Goal: Task Accomplishment & Management: Use online tool/utility

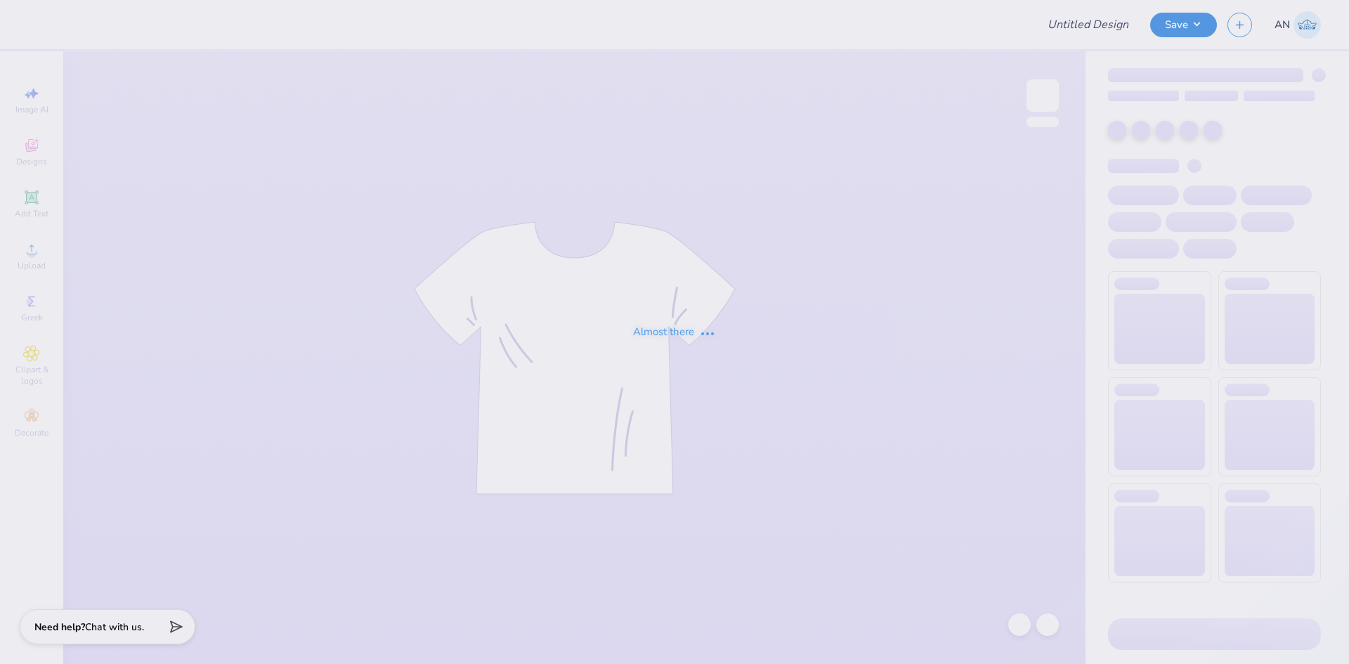
type input "Barn Dance - Delta Phi Epsilon at [GEOGRAPHIC_DATA][US_STATE]"
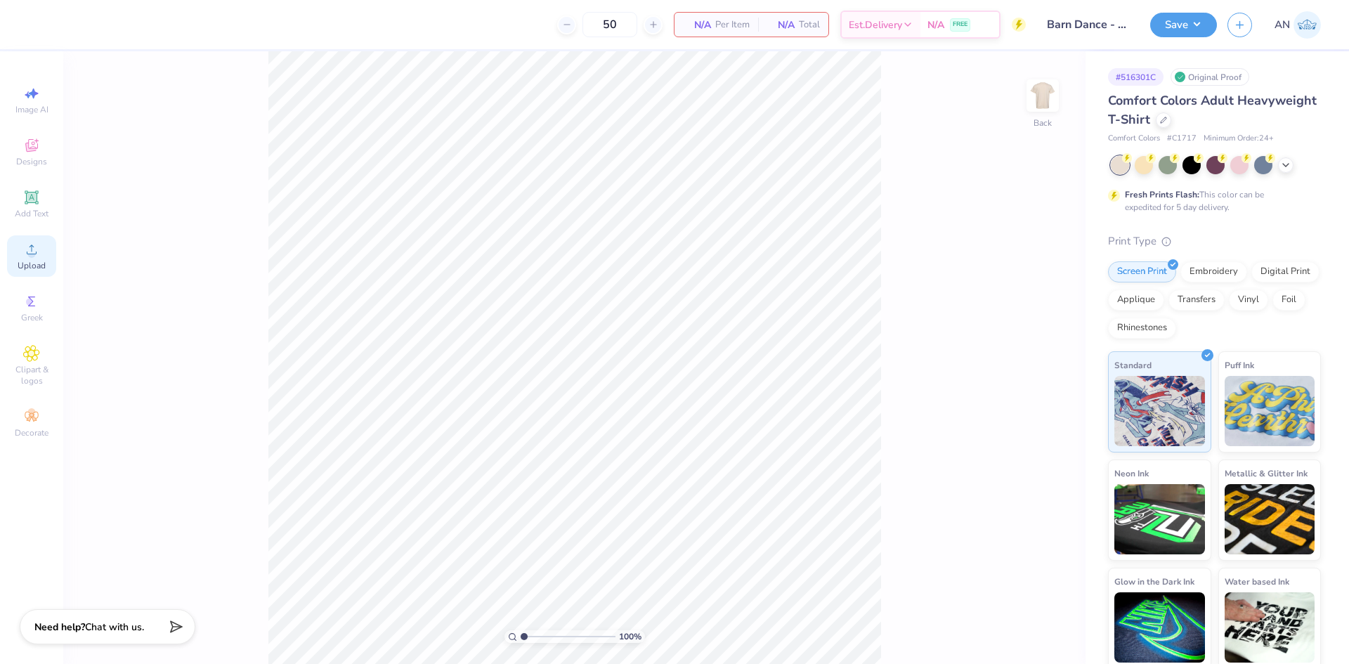
click at [32, 252] on icon at bounding box center [31, 249] width 17 height 17
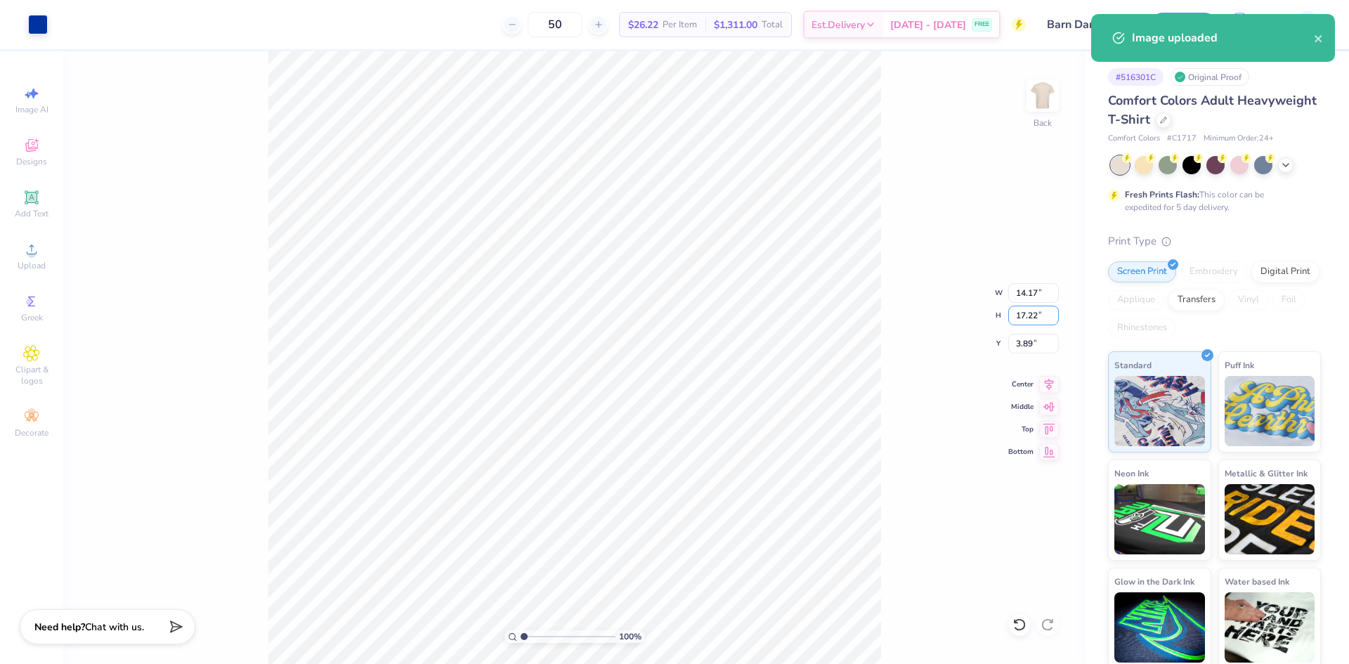
drag, startPoint x: 1038, startPoint y: 317, endPoint x: 1007, endPoint y: 319, distance: 31.0
click at [1007, 319] on div "100 % Back W 14.17 14.17 " H 17.22 17.22 " Y 3.89 3.89 " Center Middle Top Bott…" at bounding box center [574, 357] width 1022 height 613
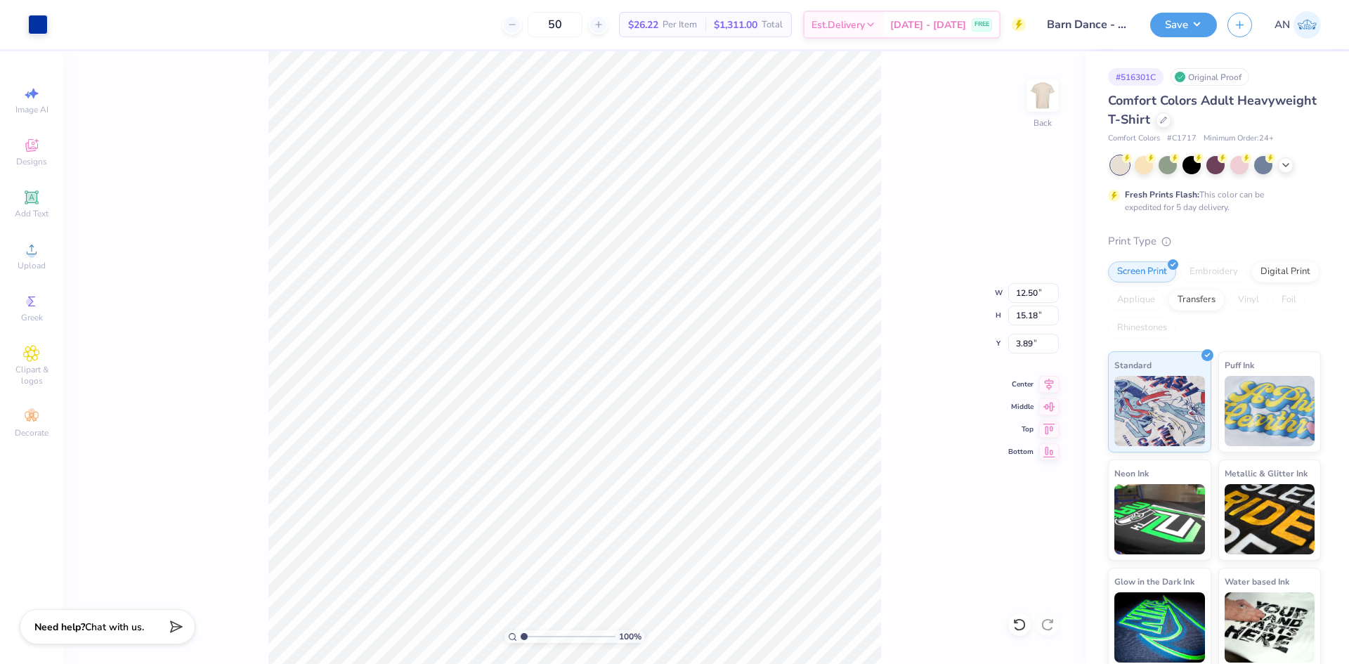
type input "12.50"
type input "15.18"
type input "2.43"
click at [1021, 322] on input "15.18" at bounding box center [1033, 316] width 51 height 20
type input "15"
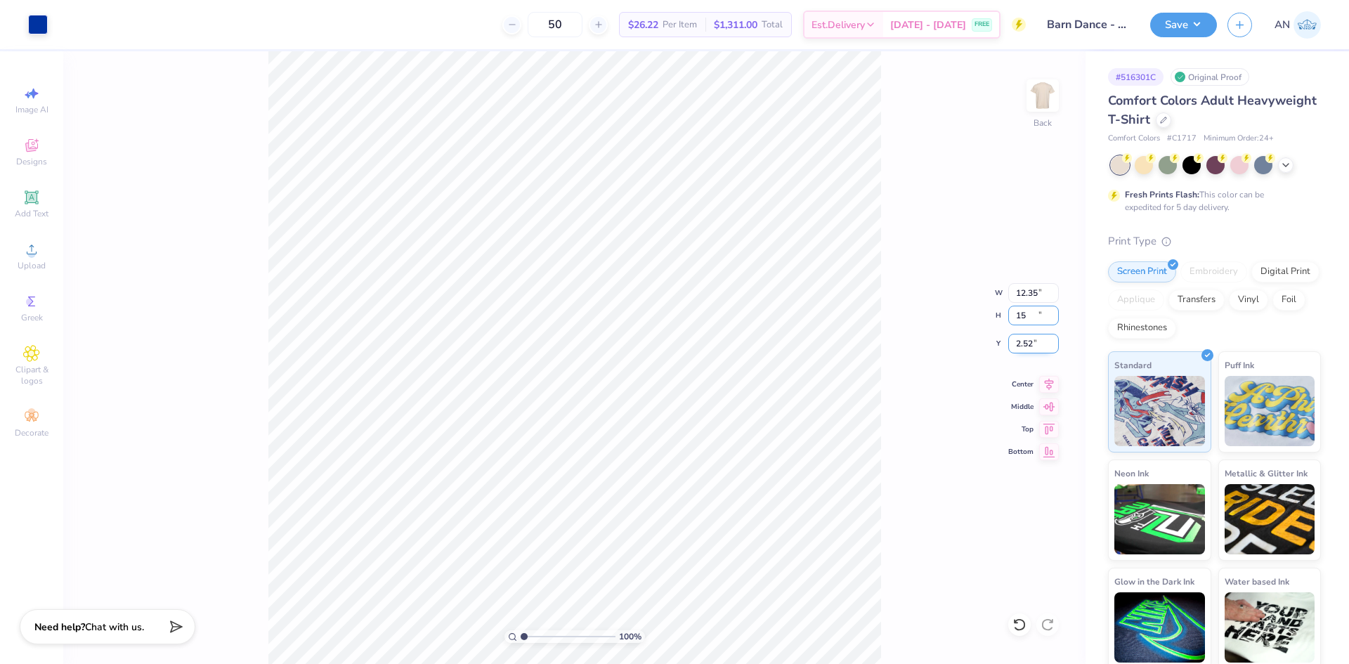
type input "12.35"
type input "15.00"
type input "2.52"
click at [33, 251] on circle at bounding box center [31, 254] width 8 height 8
drag, startPoint x: 23, startPoint y: 207, endPoint x: 93, endPoint y: 231, distance: 74.2
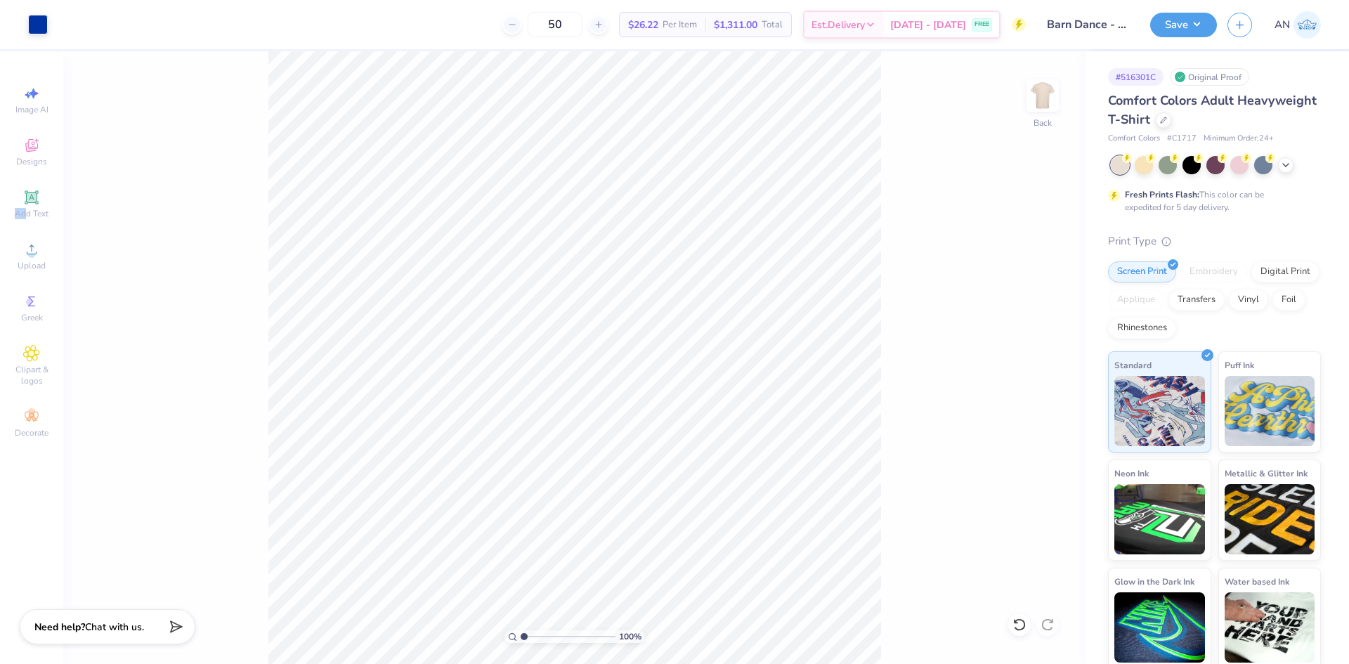
click at [23, 206] on div "Add Text" at bounding box center [31, 203] width 49 height 41
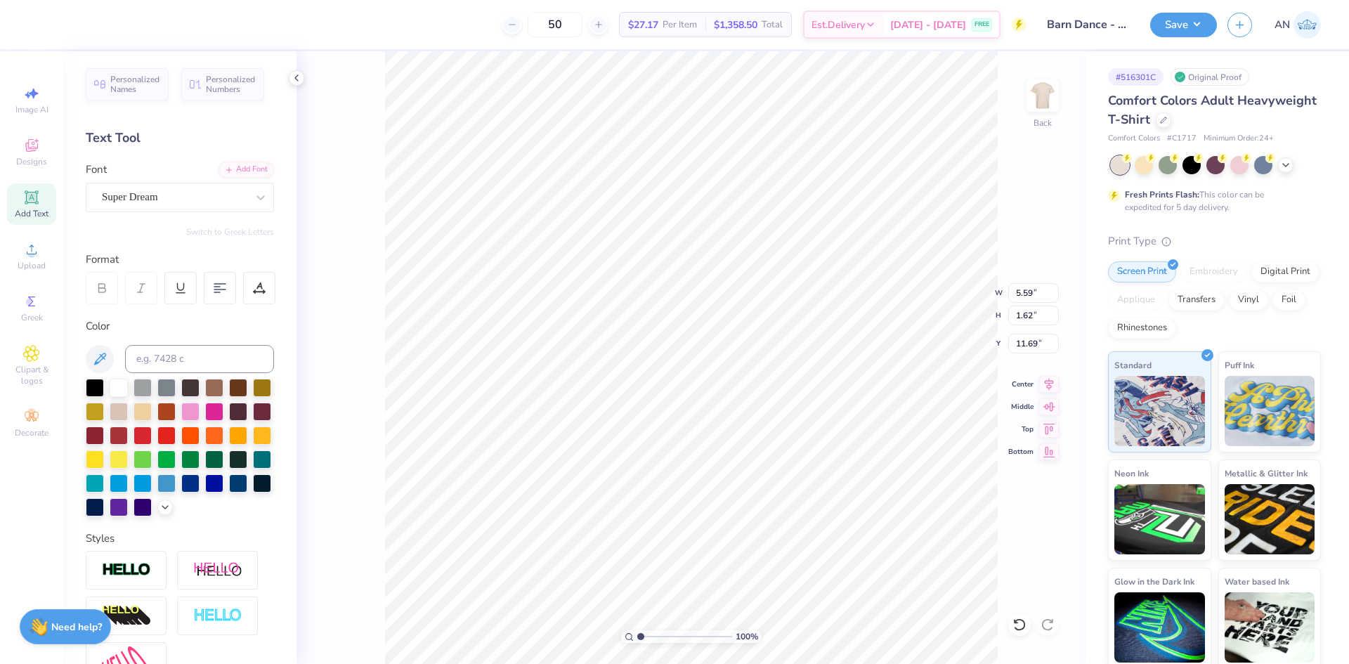
scroll to position [12, 12]
type textarea "at the [GEOGRAPHIC_DATA][US_STATE]™"
click at [246, 169] on div "Add Font" at bounding box center [245, 168] width 55 height 16
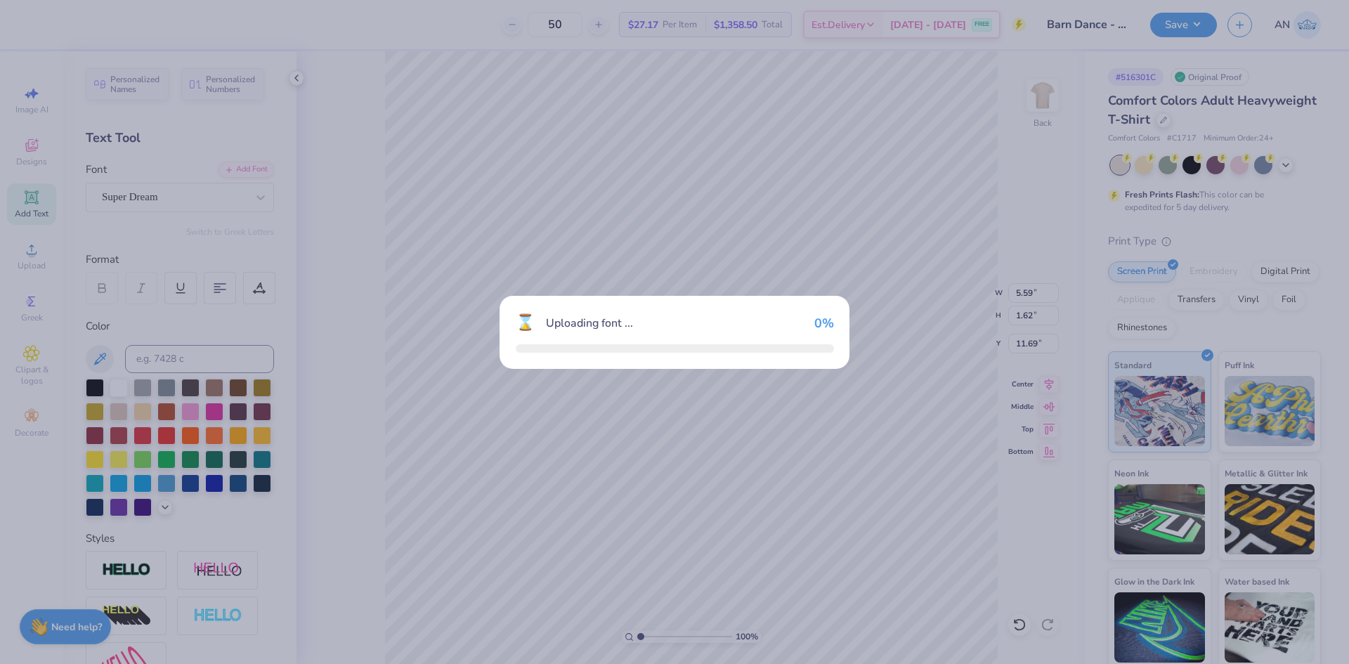
type input "14.17"
type input "0.69"
type input "12.16"
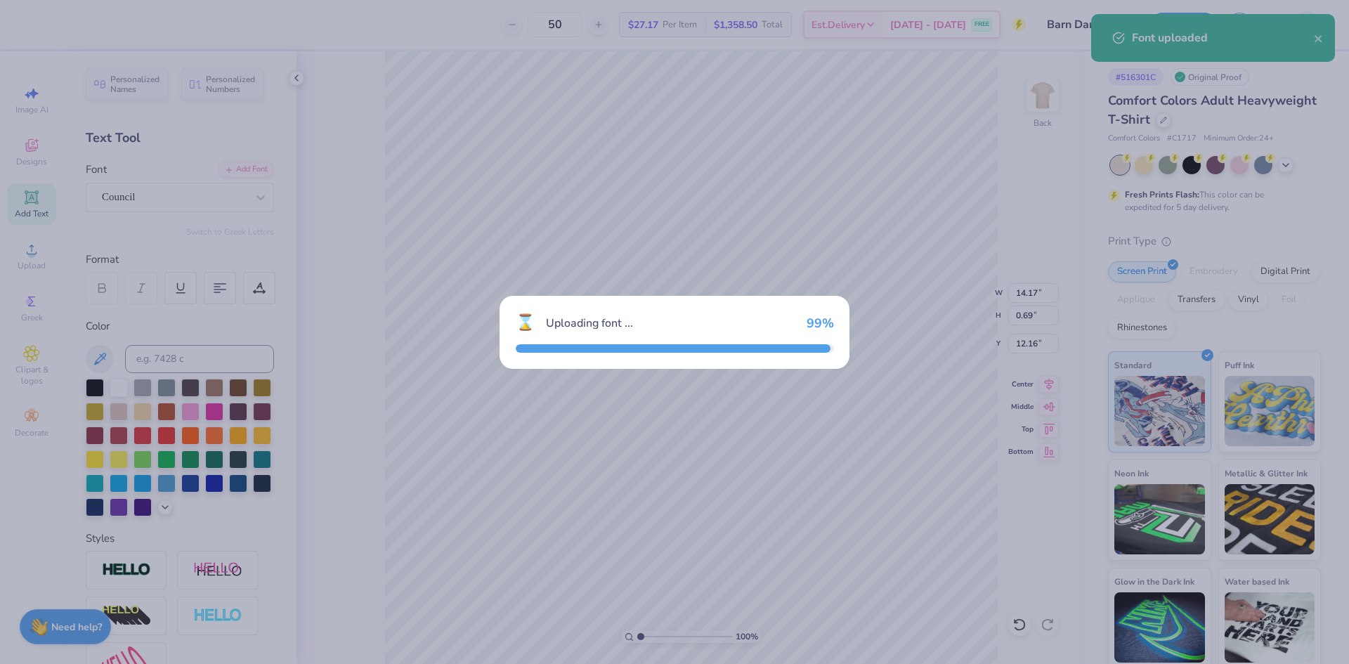
type input "14.14"
type input "1.24"
type input "11.88"
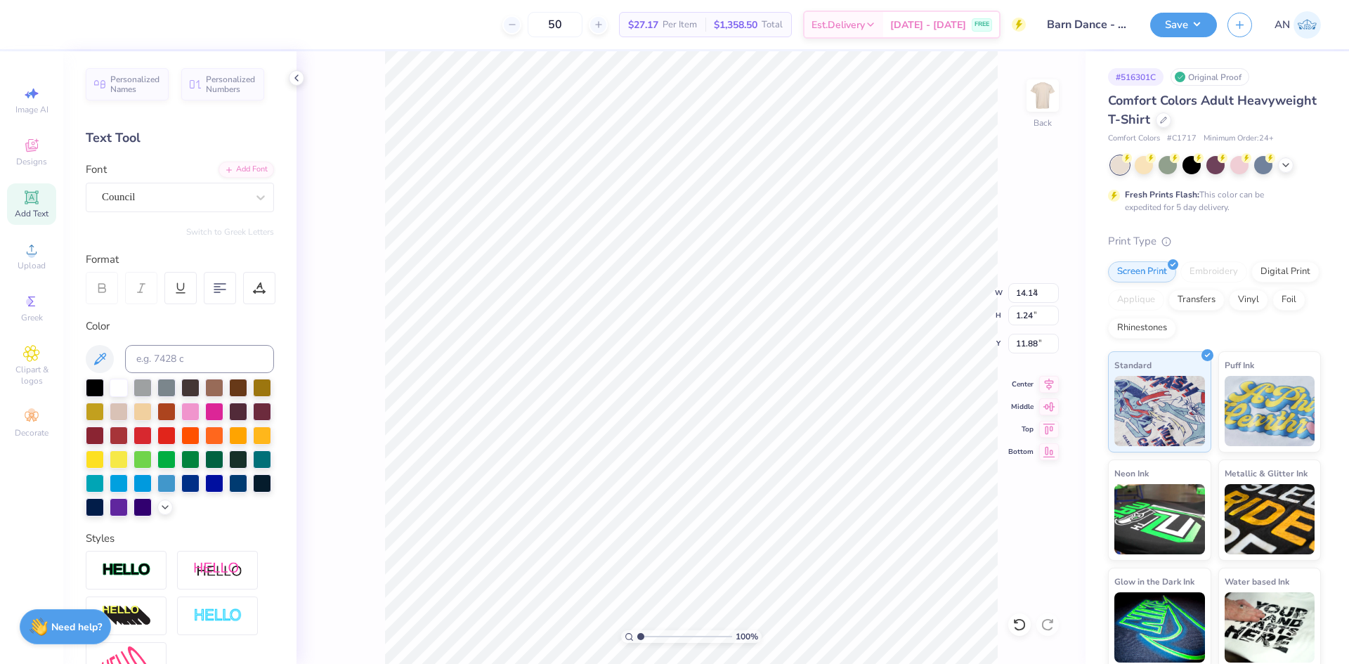
type input "4.96"
type input "0.44"
type input "12.69"
click at [260, 287] on icon at bounding box center [259, 288] width 13 height 13
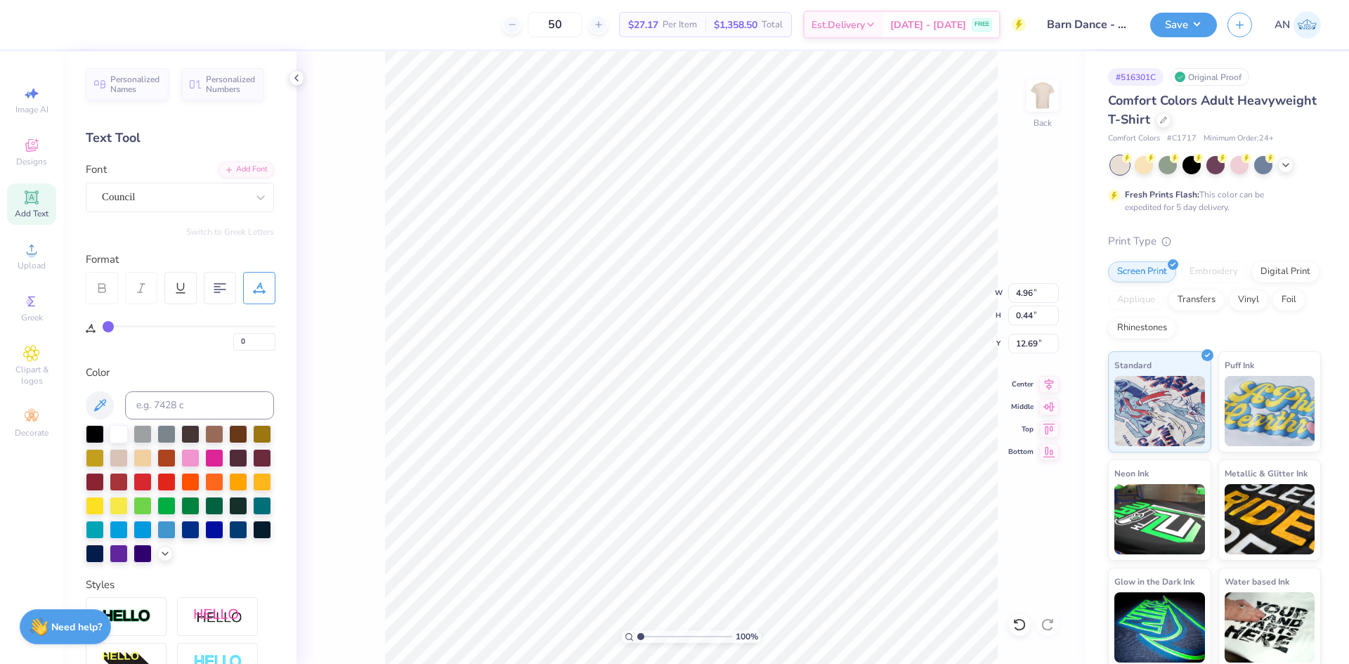
type input "25"
click at [149, 325] on input "range" at bounding box center [189, 326] width 173 height 2
type input "9.36"
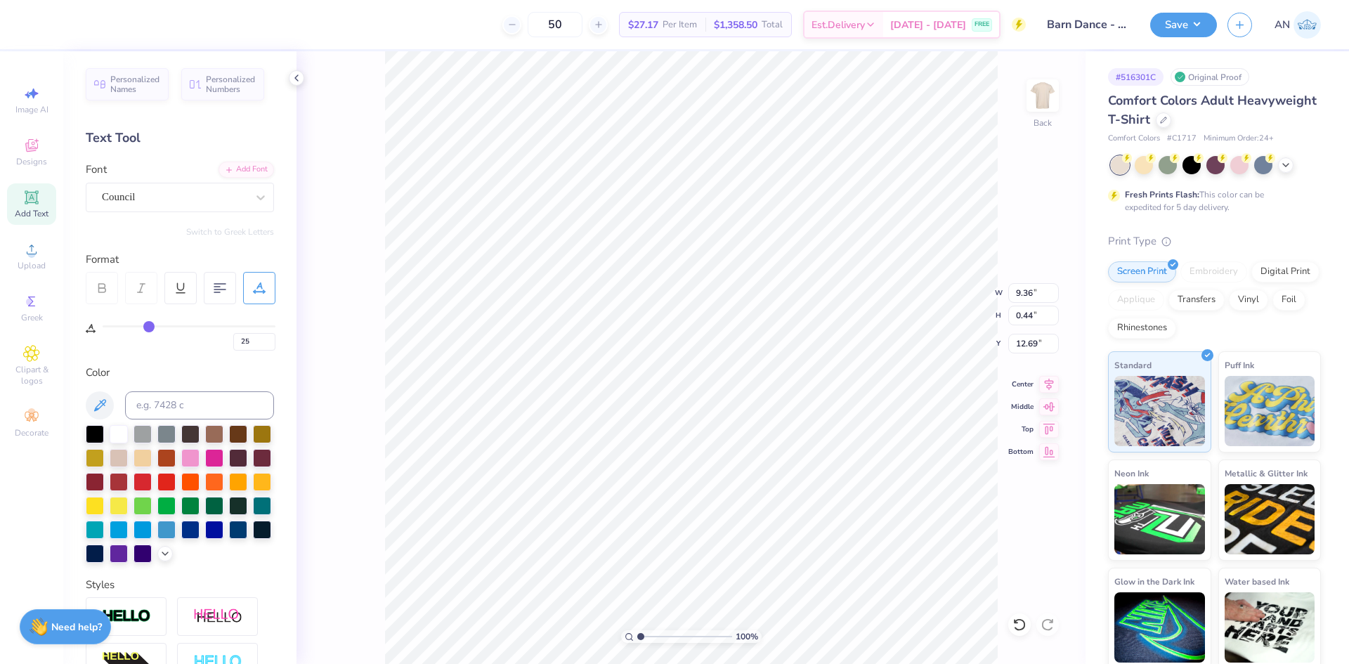
type input "36"
click at [166, 327] on input "range" at bounding box center [189, 326] width 173 height 2
type input "11.30"
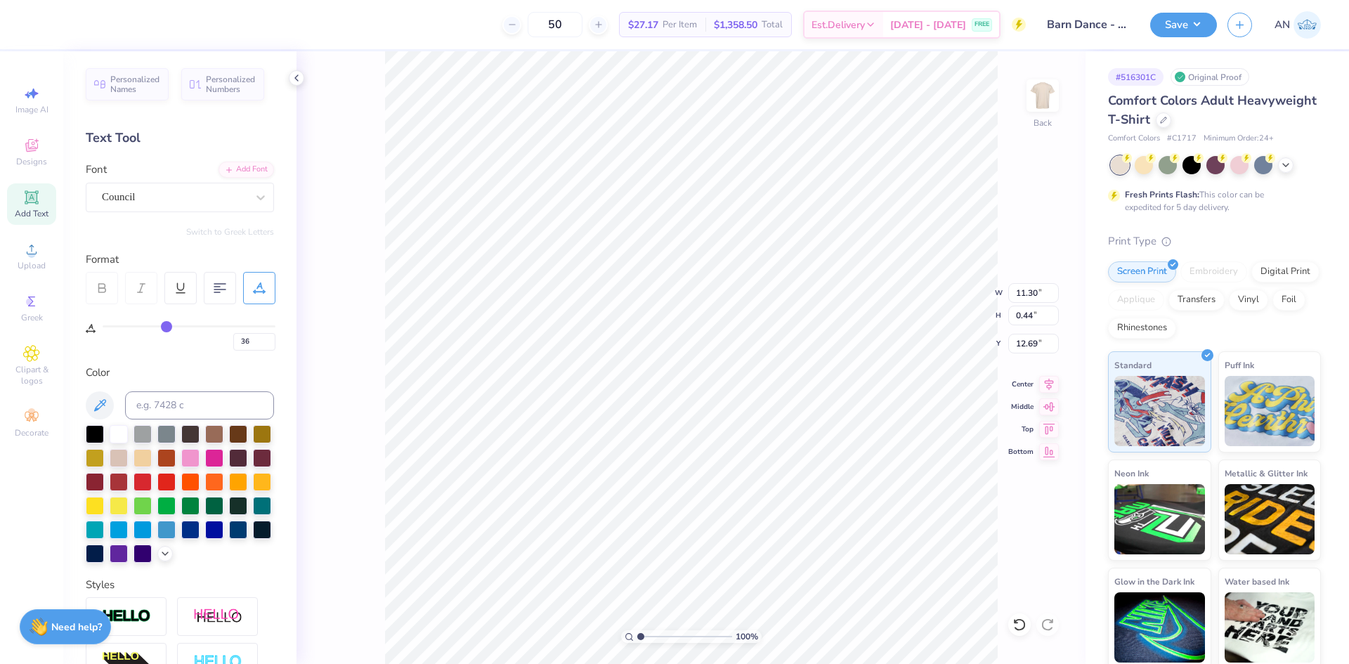
click at [177, 329] on div "36" at bounding box center [189, 337] width 173 height 25
type input "56"
click at [198, 325] on input "range" at bounding box center [189, 326] width 173 height 2
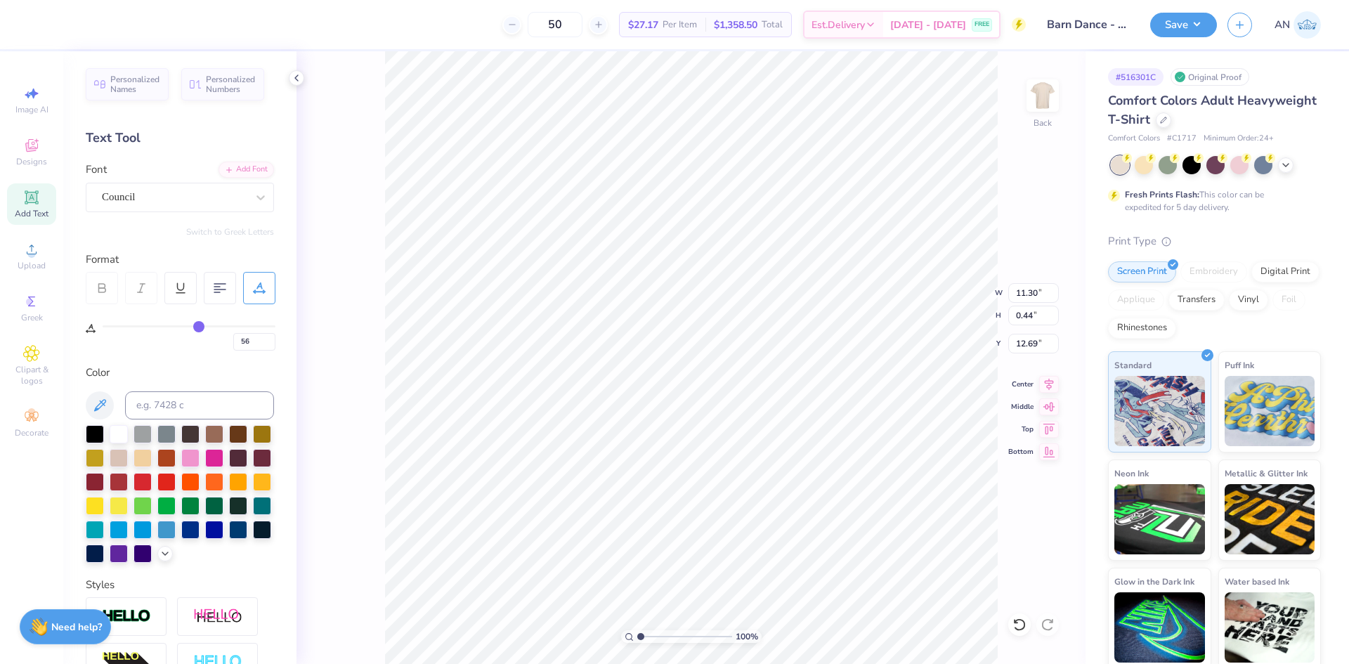
type input "14.17"
type input "0.42"
click at [181, 325] on div "56" at bounding box center [189, 334] width 173 height 32
click at [181, 327] on div "56" at bounding box center [189, 337] width 173 height 25
type input "53"
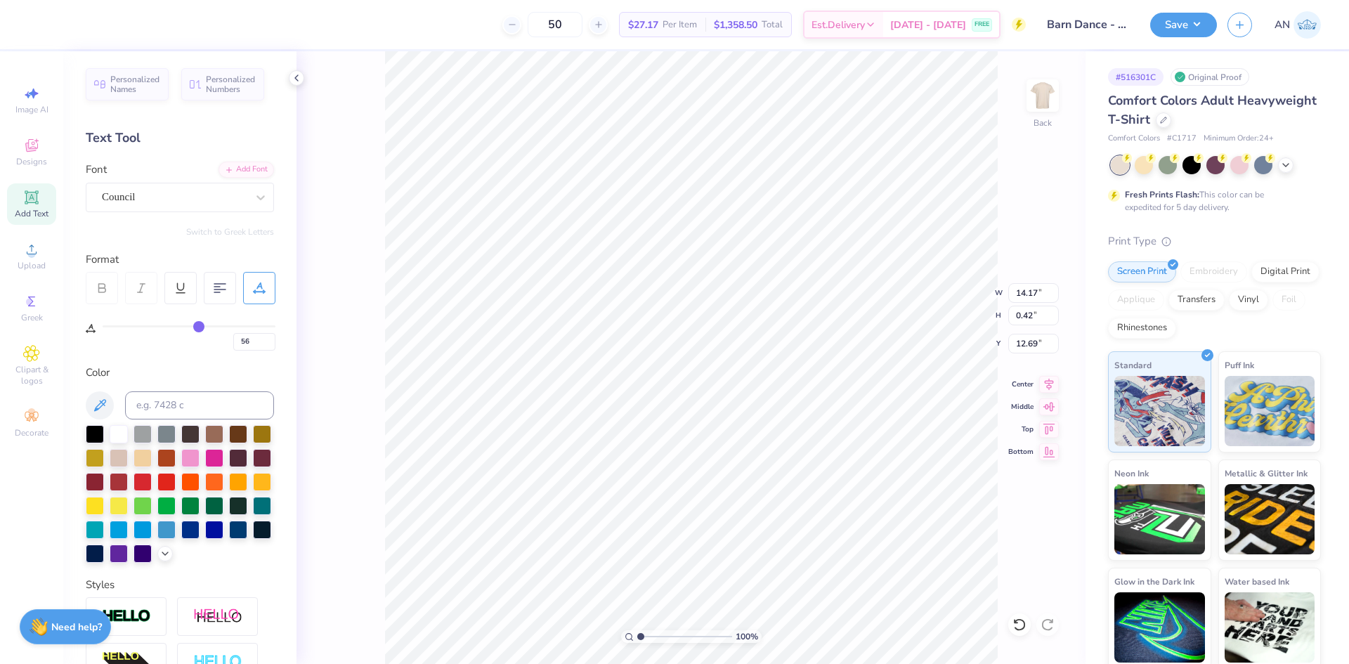
type input "53"
type input "52"
type input "51"
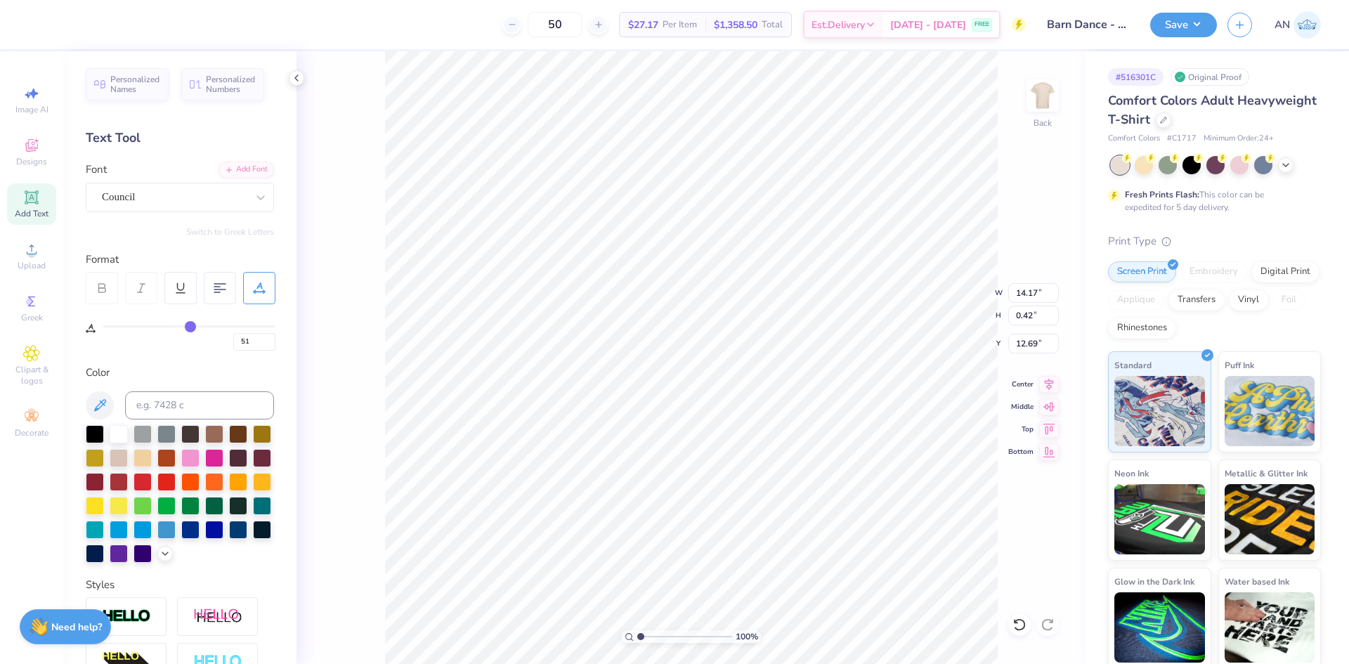
type input "50"
type input "49"
type input "48"
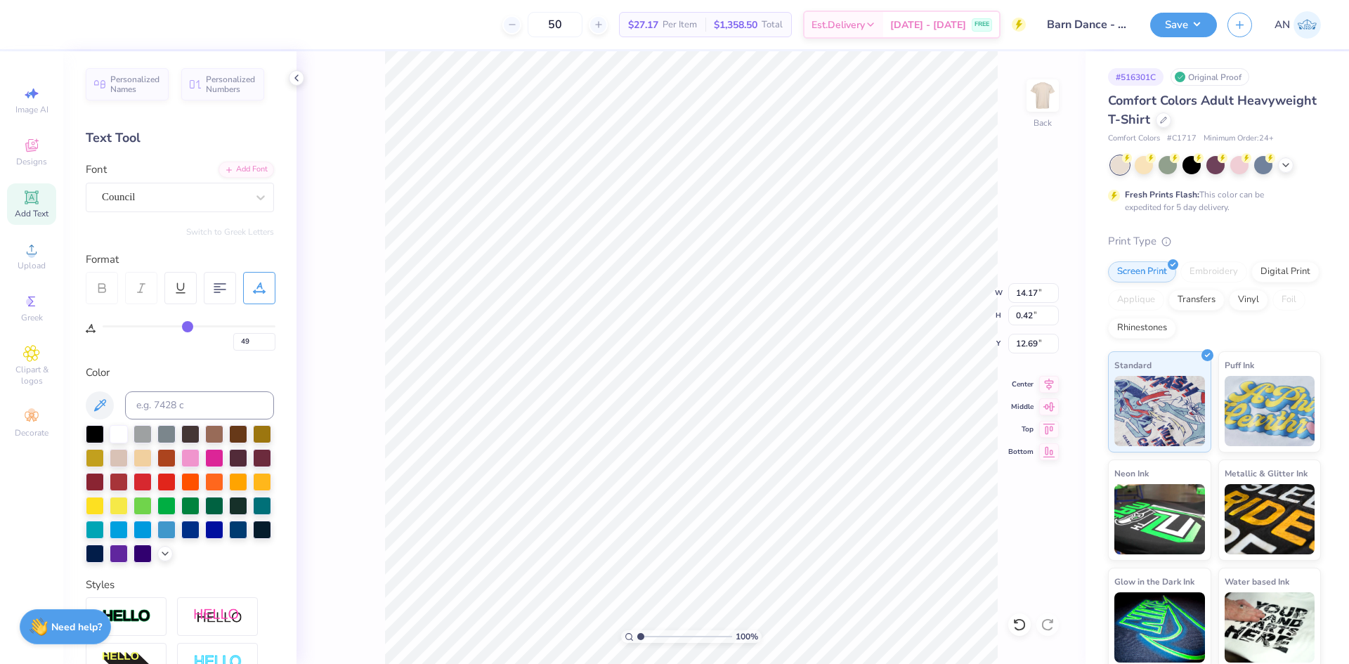
type input "48"
type input "47"
type input "46"
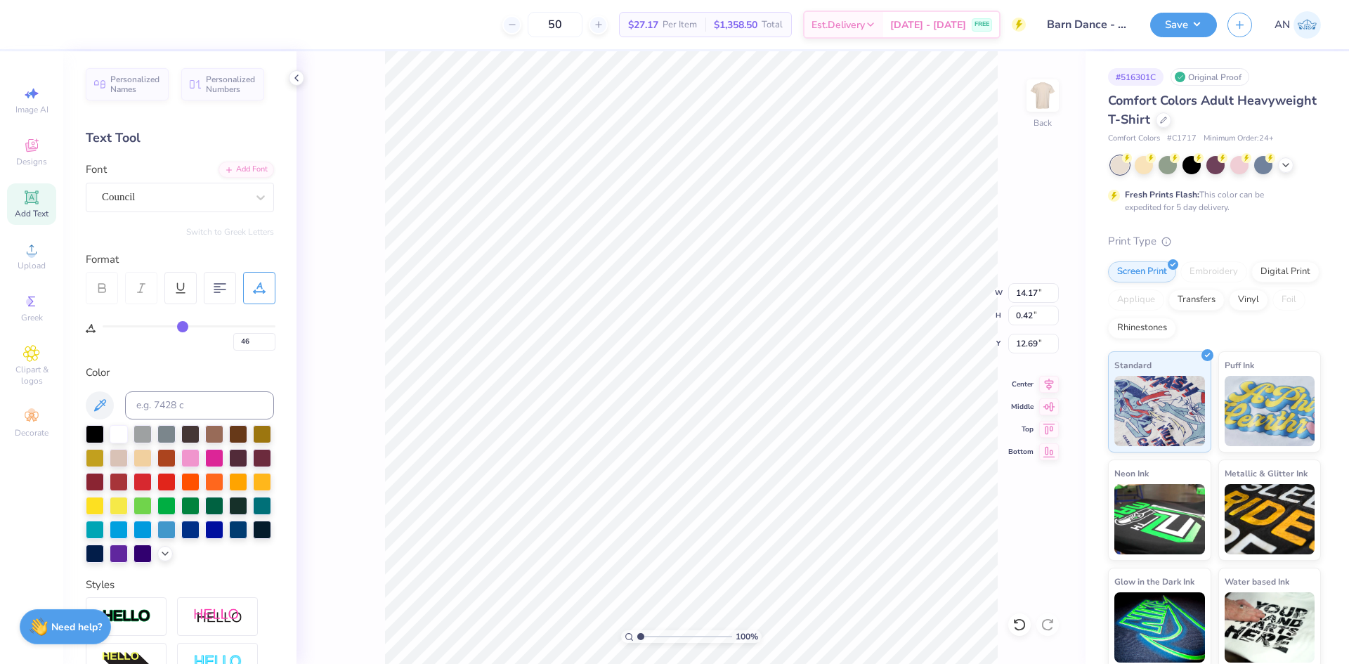
type input "45"
drag, startPoint x: 195, startPoint y: 327, endPoint x: 181, endPoint y: 327, distance: 14.0
type input "45"
click at [181, 327] on input "range" at bounding box center [189, 326] width 173 height 2
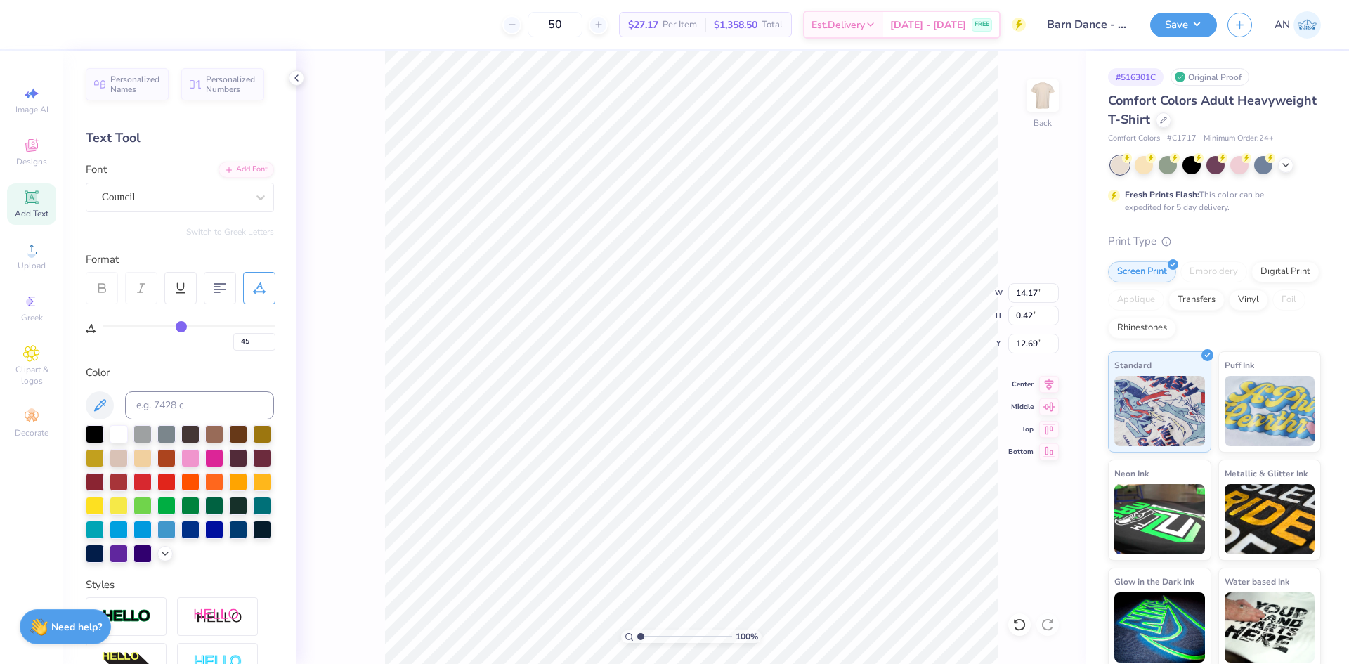
type input "12.32"
type input "44"
type input "43"
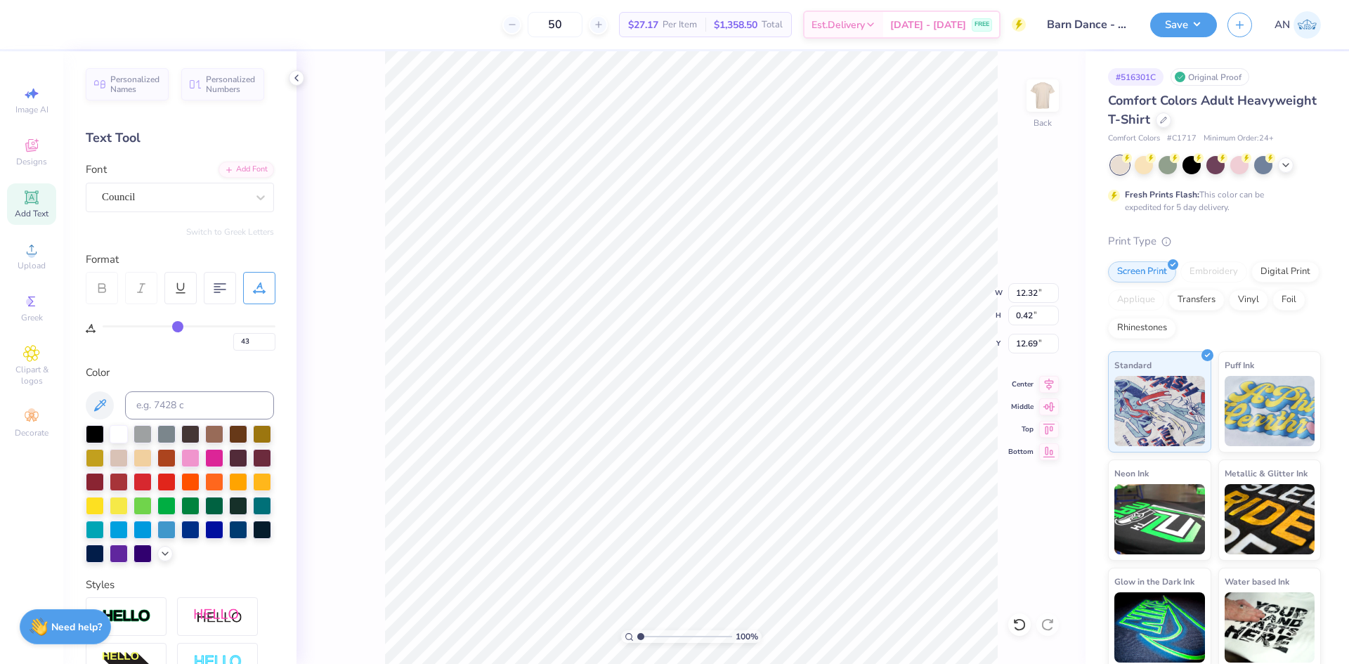
type input "42"
type input "41"
type input "40"
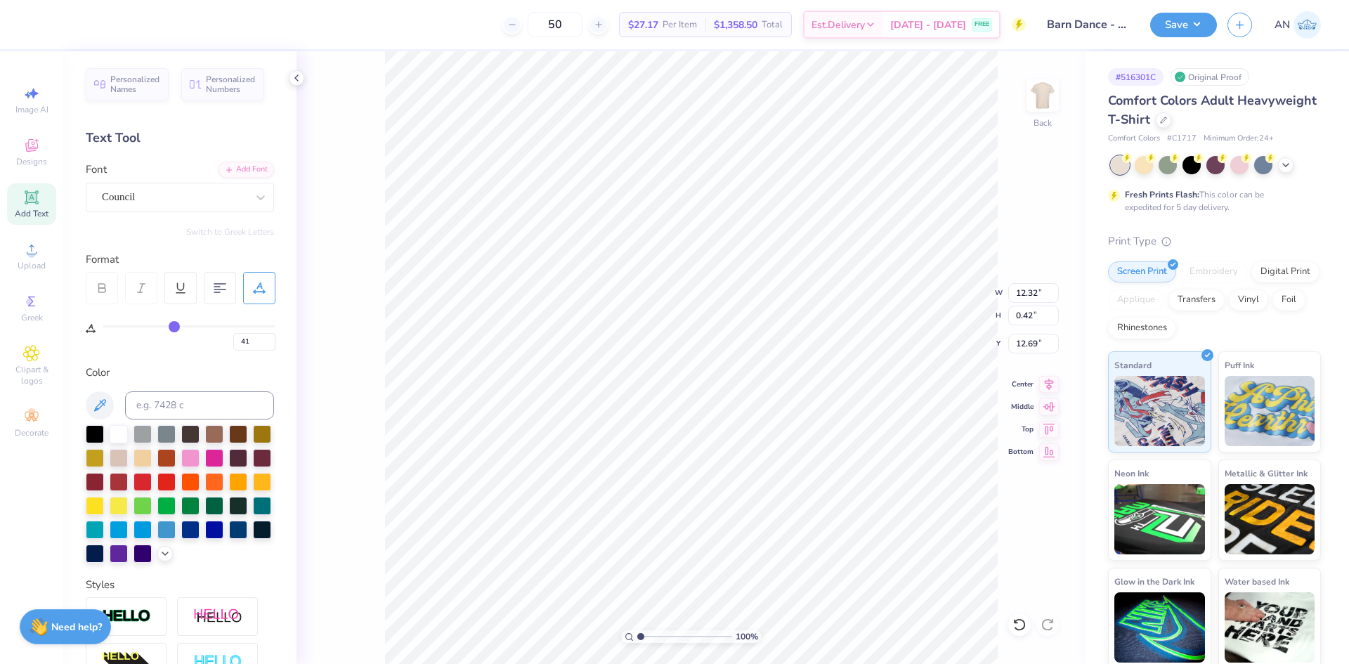
type input "40"
type input "39"
type input "38"
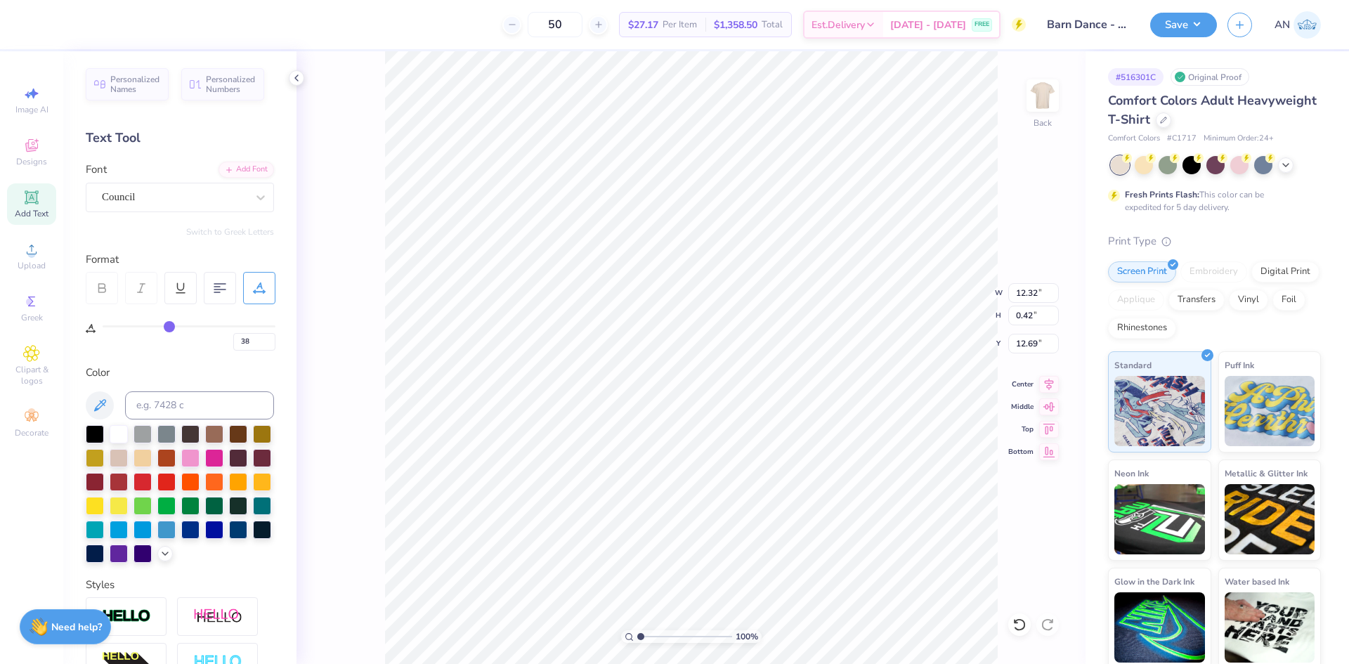
drag, startPoint x: 181, startPoint y: 327, endPoint x: 170, endPoint y: 327, distance: 11.3
type input "38"
click at [170, 327] on input "range" at bounding box center [189, 326] width 173 height 2
type input "11.14"
type input "1.78"
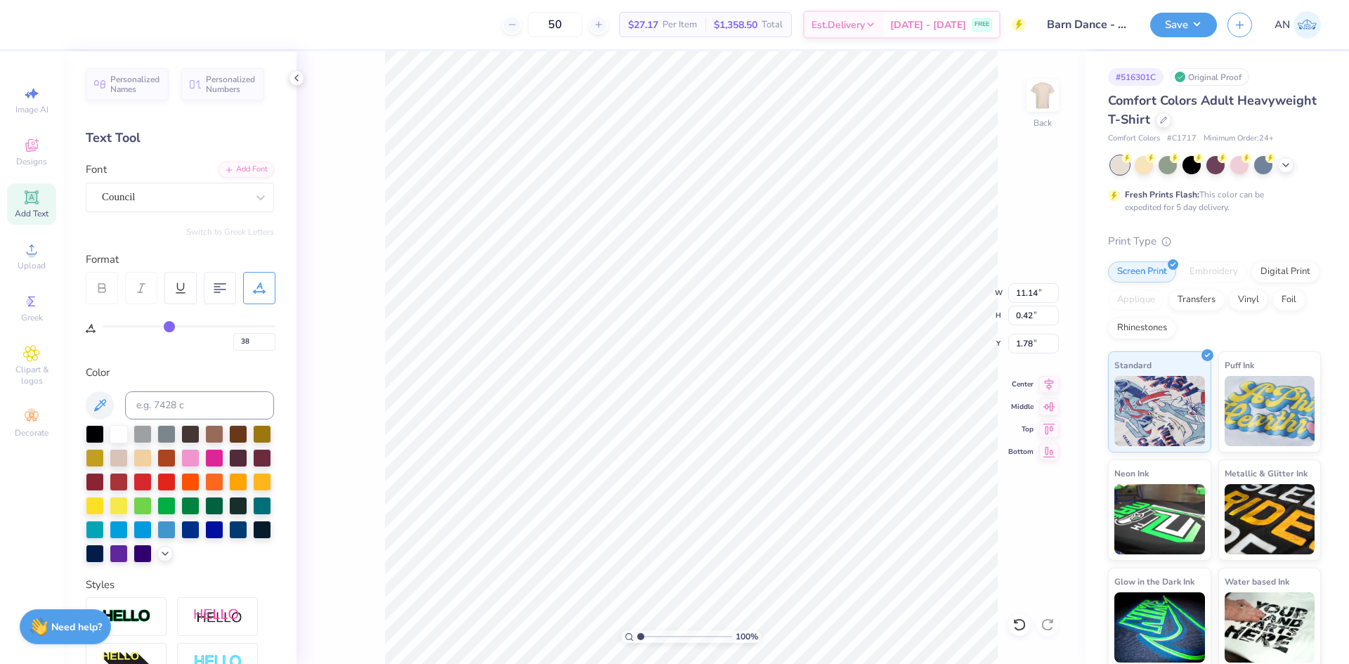
type input "41"
type input "42"
type input "43"
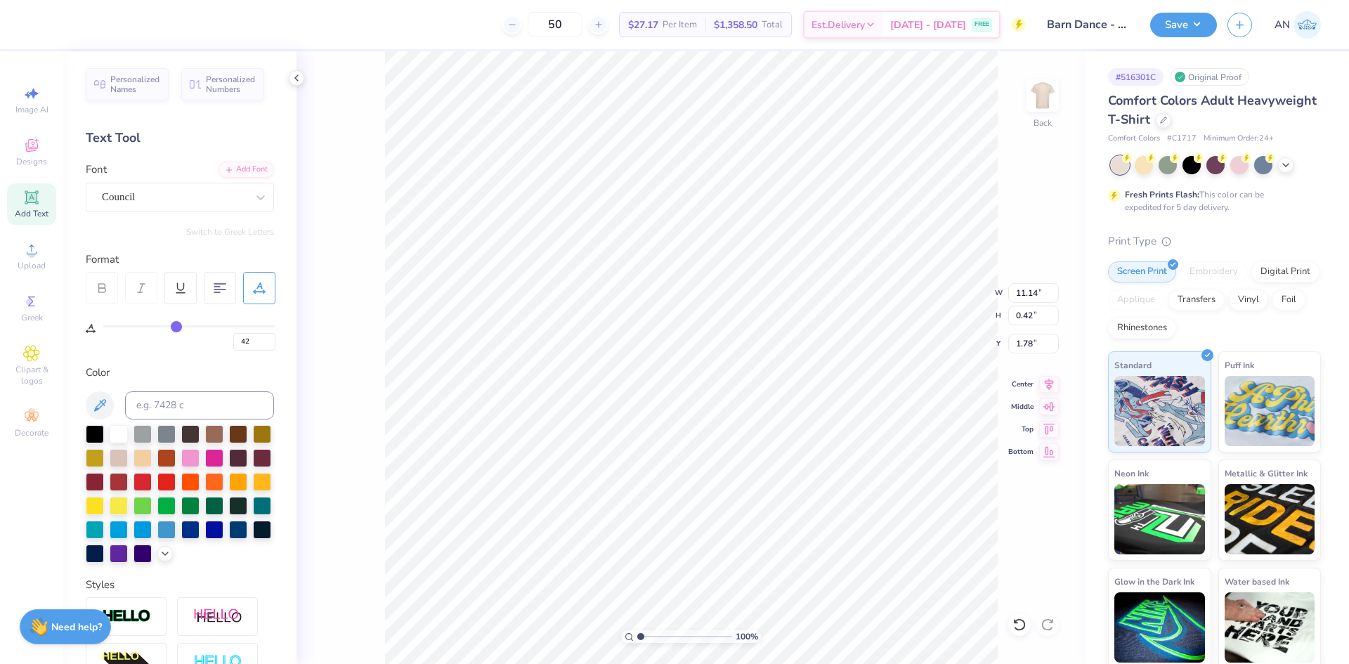
type input "43"
click at [178, 325] on input "range" at bounding box center [189, 326] width 173 height 2
type input "11.98"
type input "1.85"
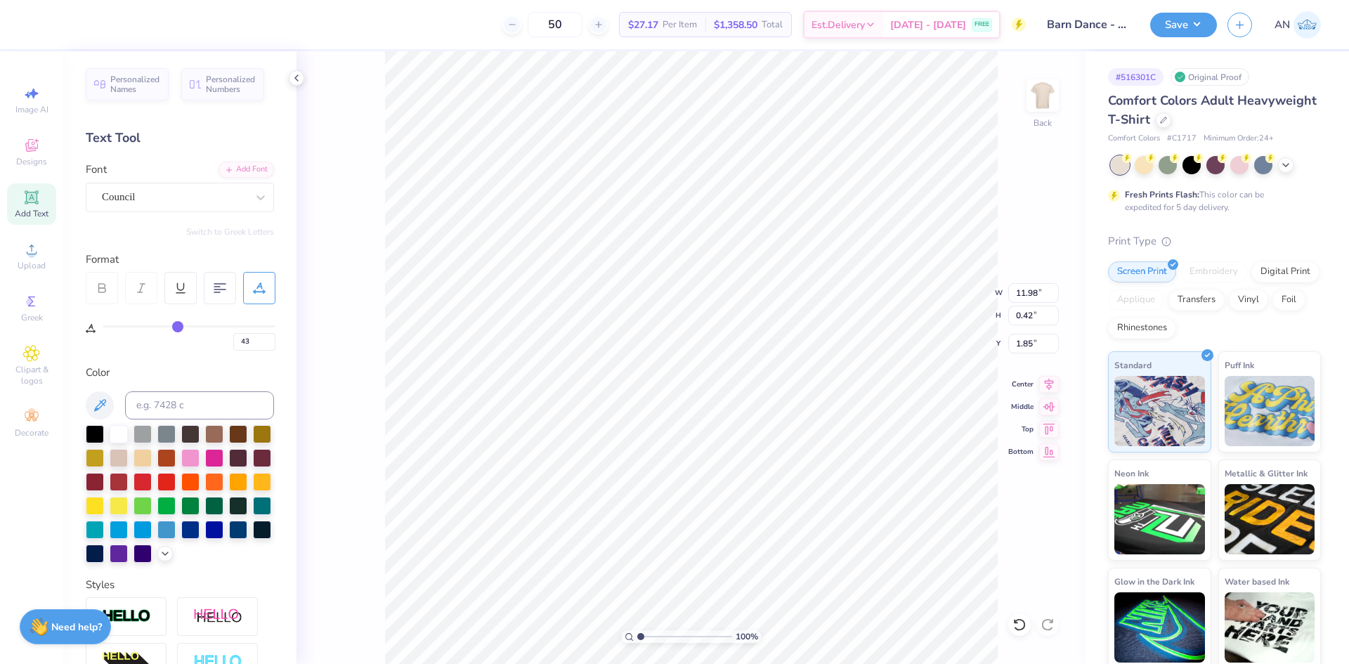
type input "42"
type input "41"
type input "40"
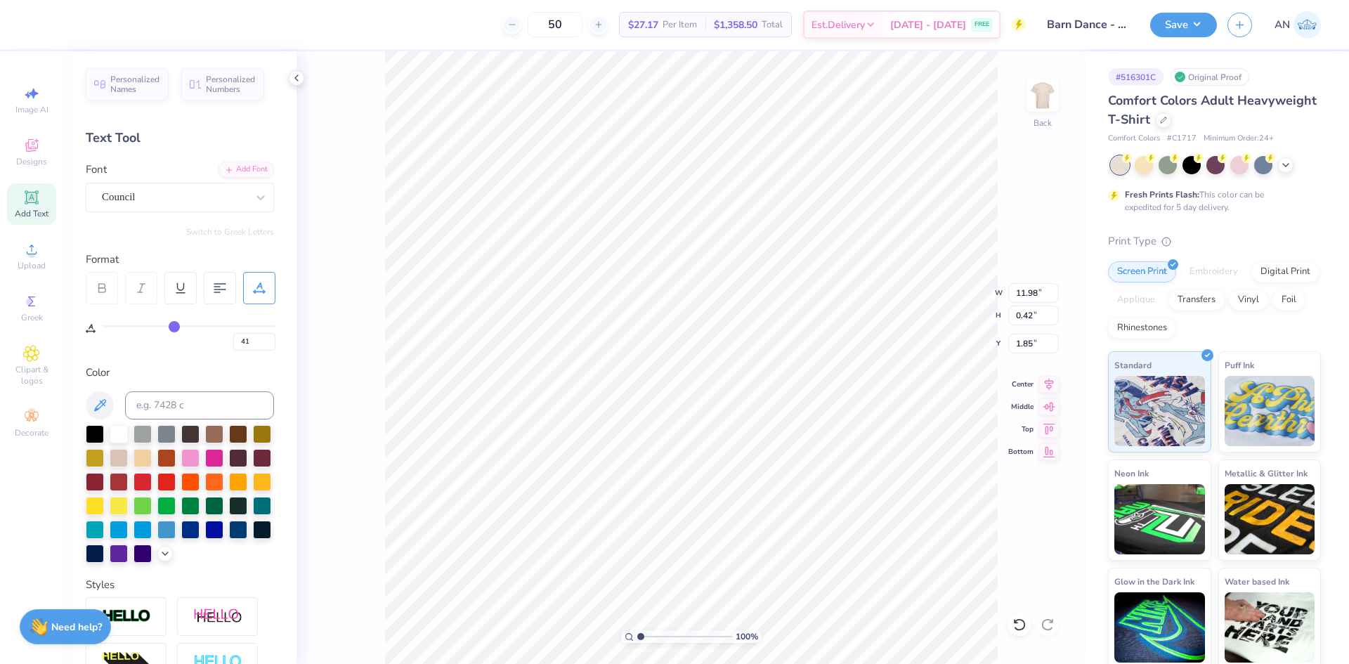
type input "40"
type input "39"
type input "38"
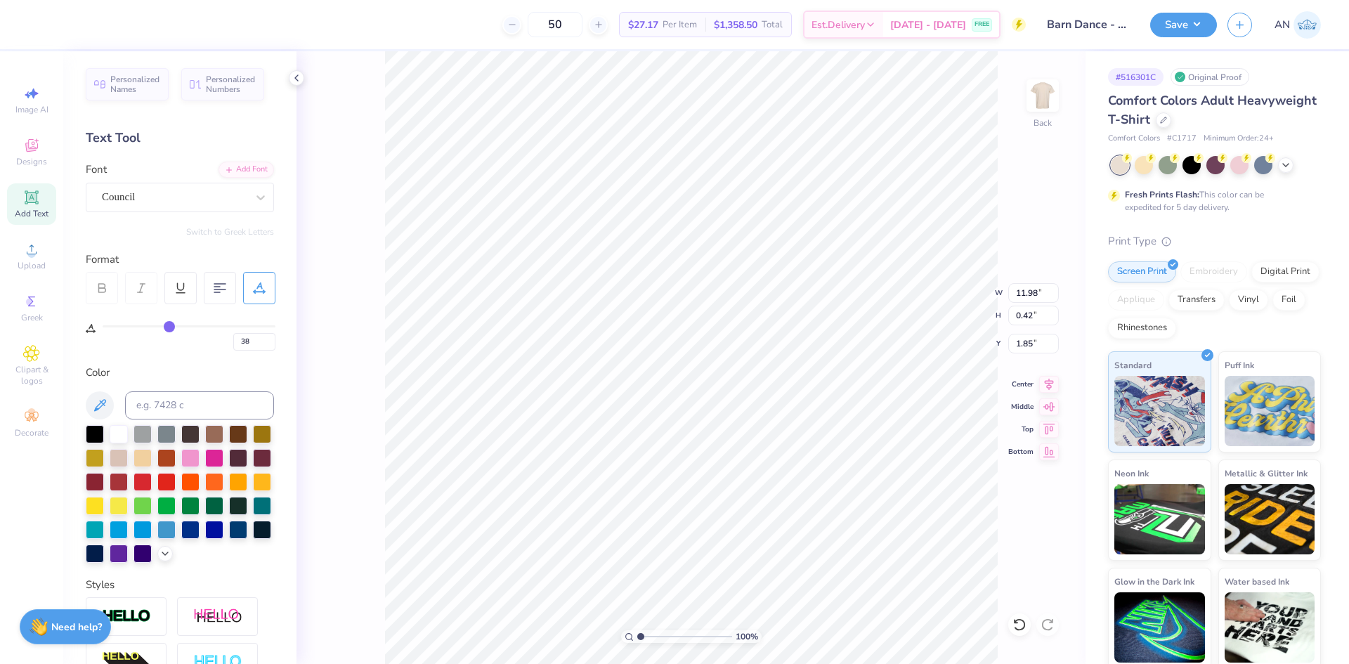
type input "37"
type input "36"
type input "35"
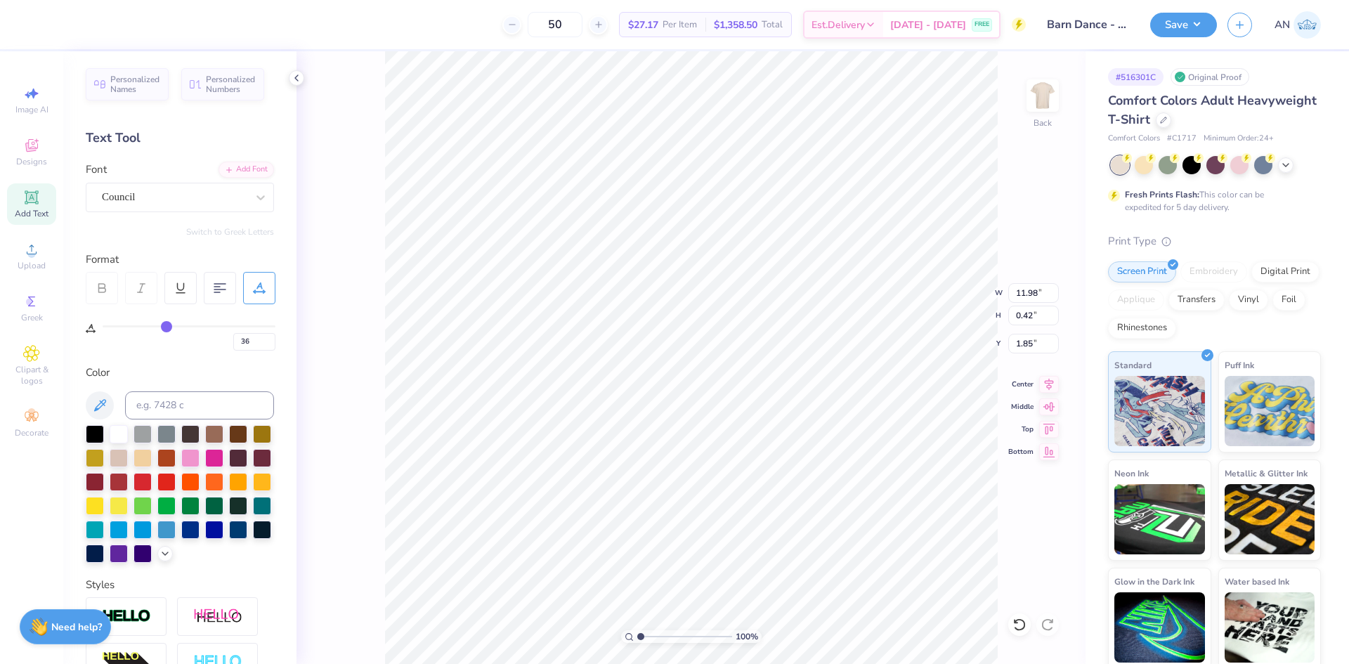
type input "35"
type input "34"
type input "33"
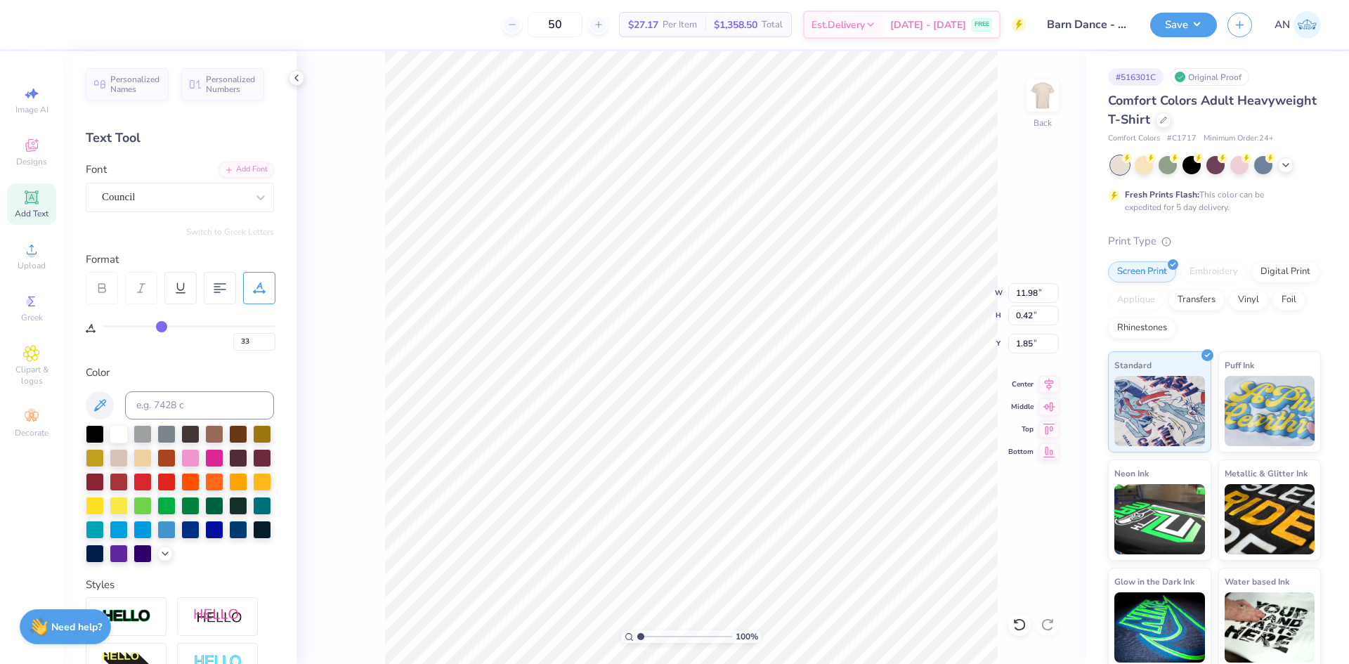
type input "32"
type input "31"
type input "30"
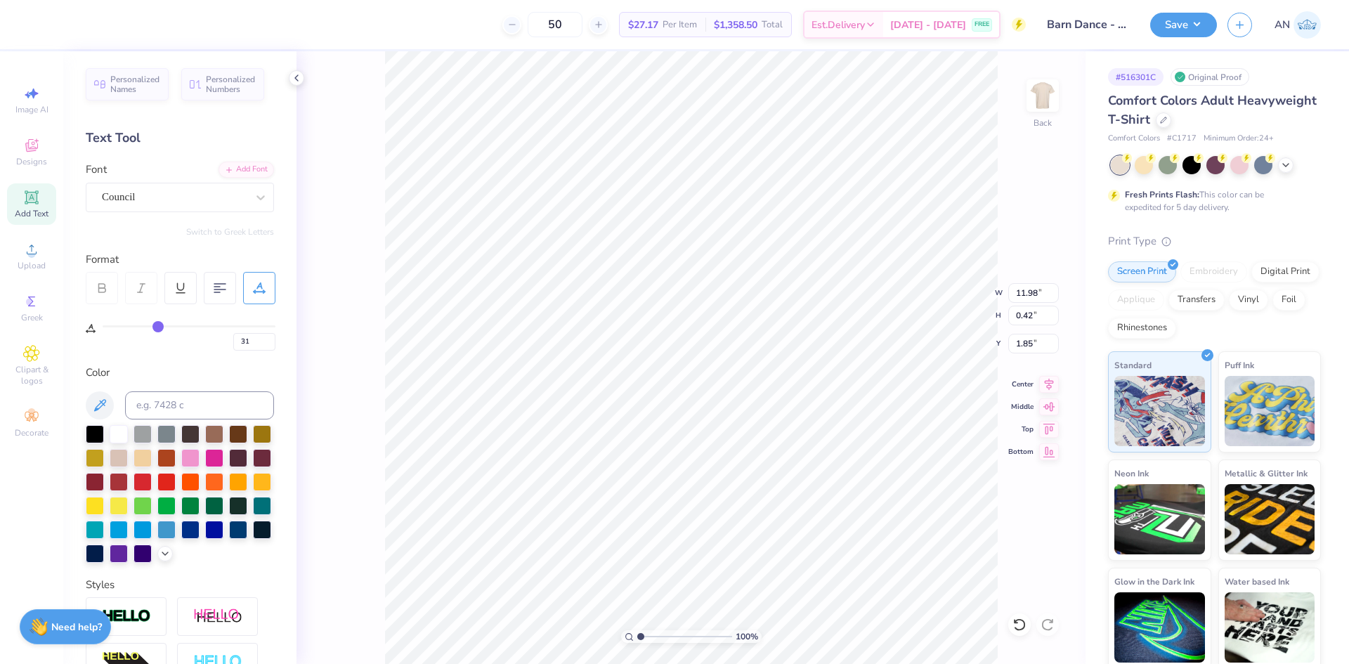
type input "30"
type input "29"
drag, startPoint x: 177, startPoint y: 325, endPoint x: 155, endPoint y: 325, distance: 22.5
type input "29"
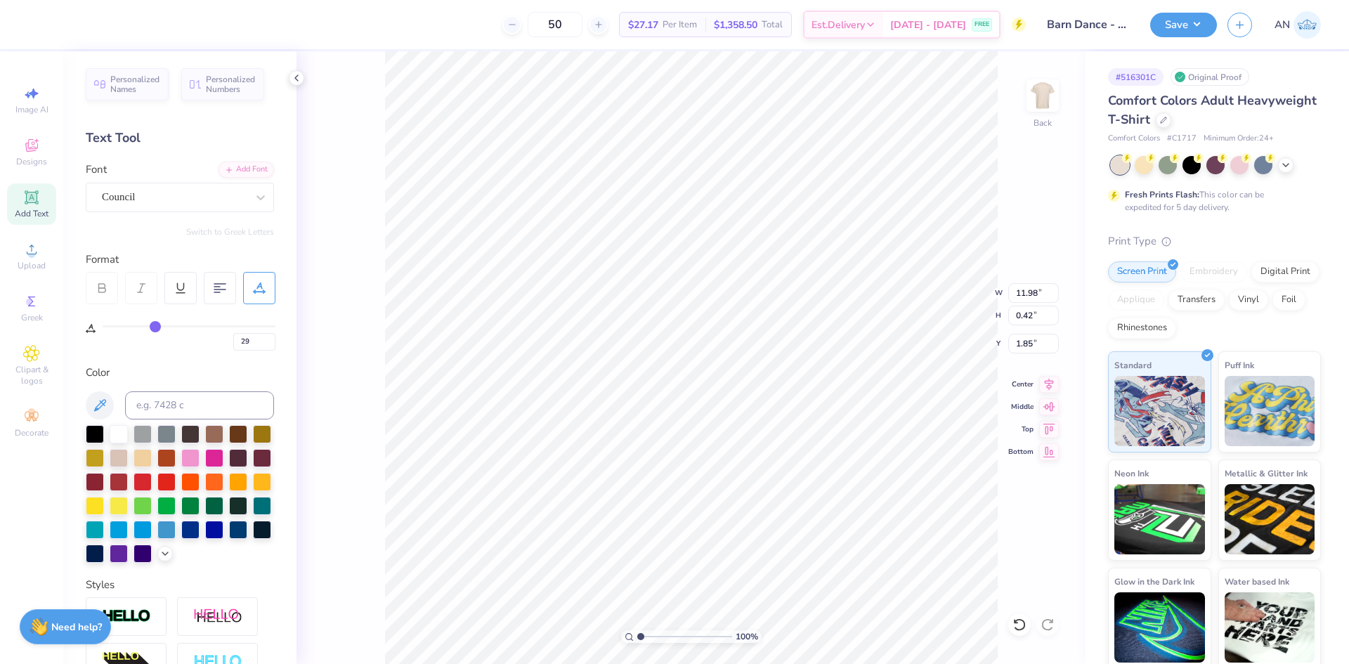
click at [155, 325] on input "range" at bounding box center [189, 326] width 173 height 2
type input "9.63"
type input "12.35"
type input "15.00"
type input "4.26"
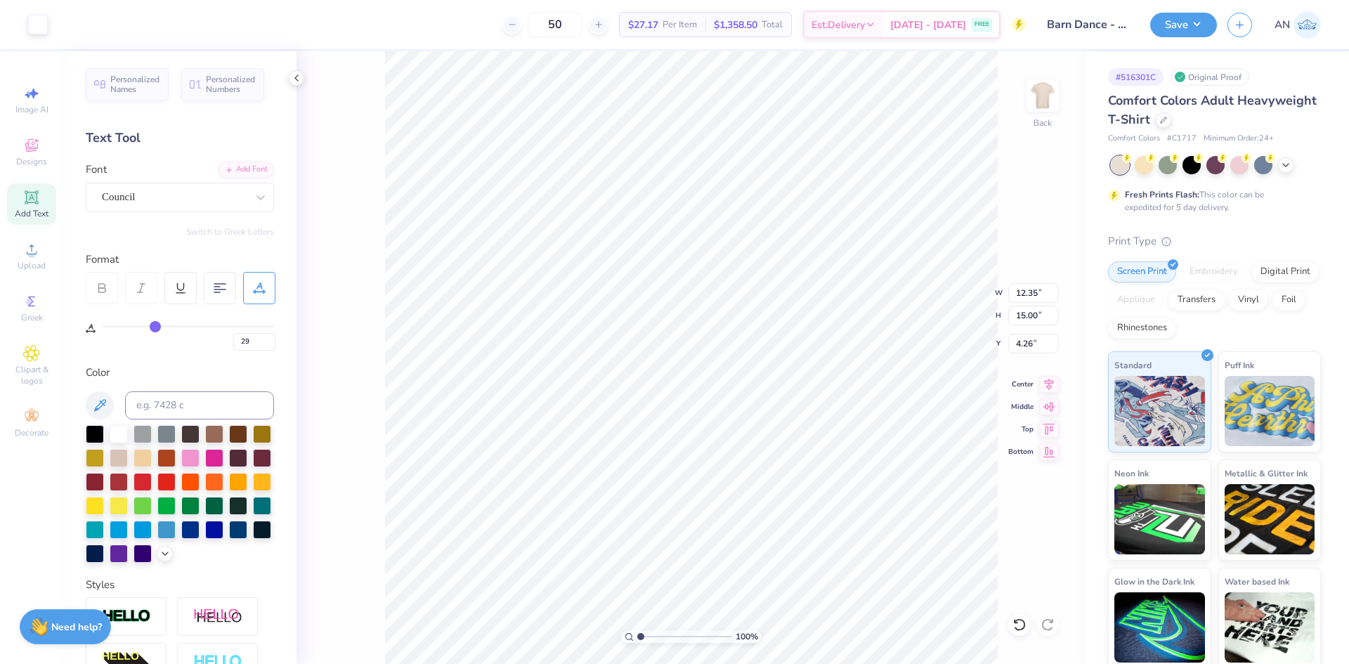
type input "9.63"
type input "0.42"
type input "3.21"
click at [1042, 381] on icon at bounding box center [1049, 382] width 20 height 17
type input "12.35"
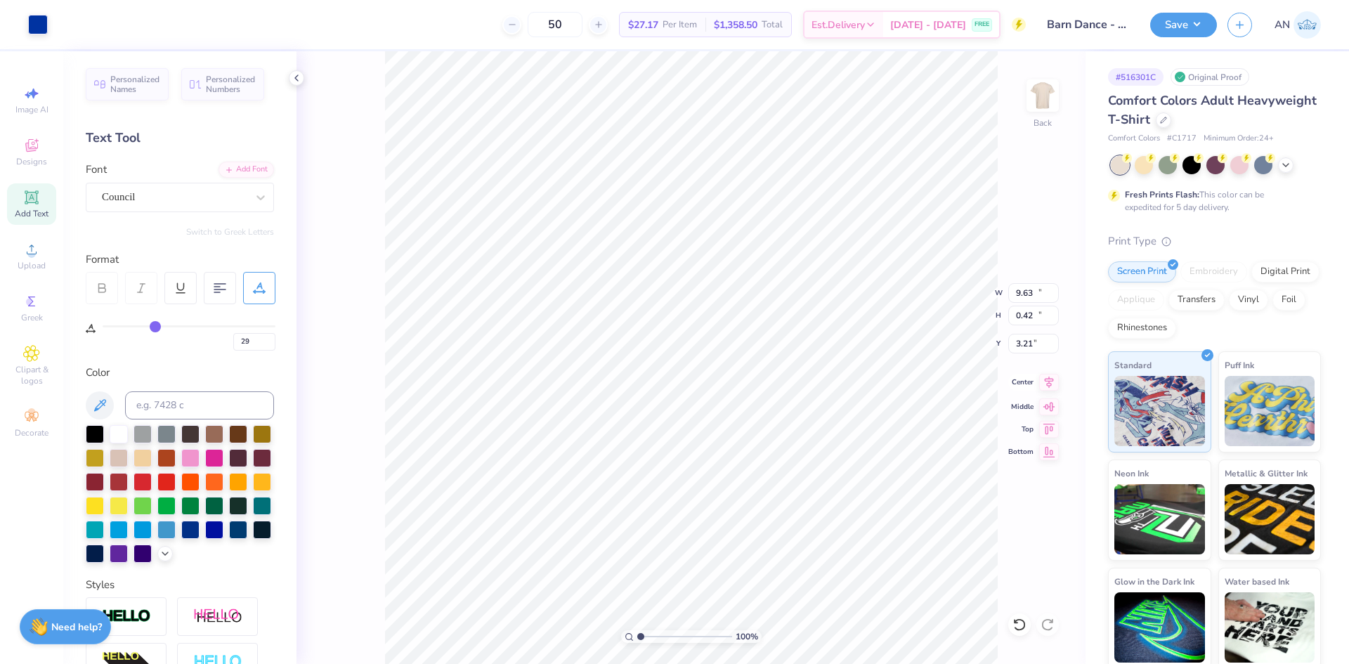
type input "15.00"
type input "4.19"
click at [1050, 386] on icon at bounding box center [1049, 382] width 9 height 12
click at [65, 29] on div at bounding box center [63, 23] width 20 height 20
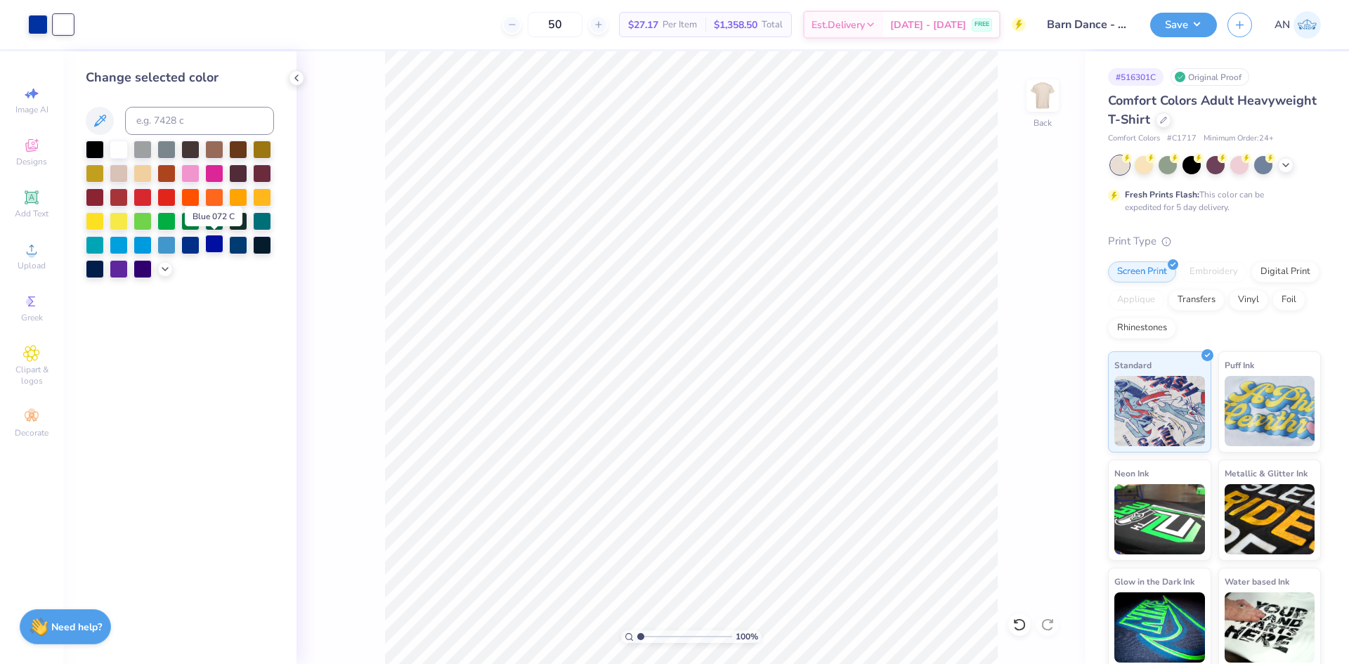
click at [208, 249] on div at bounding box center [214, 244] width 18 height 18
click at [38, 20] on div at bounding box center [38, 23] width 20 height 20
click at [216, 242] on div at bounding box center [214, 244] width 18 height 18
click at [296, 74] on icon at bounding box center [296, 77] width 11 height 11
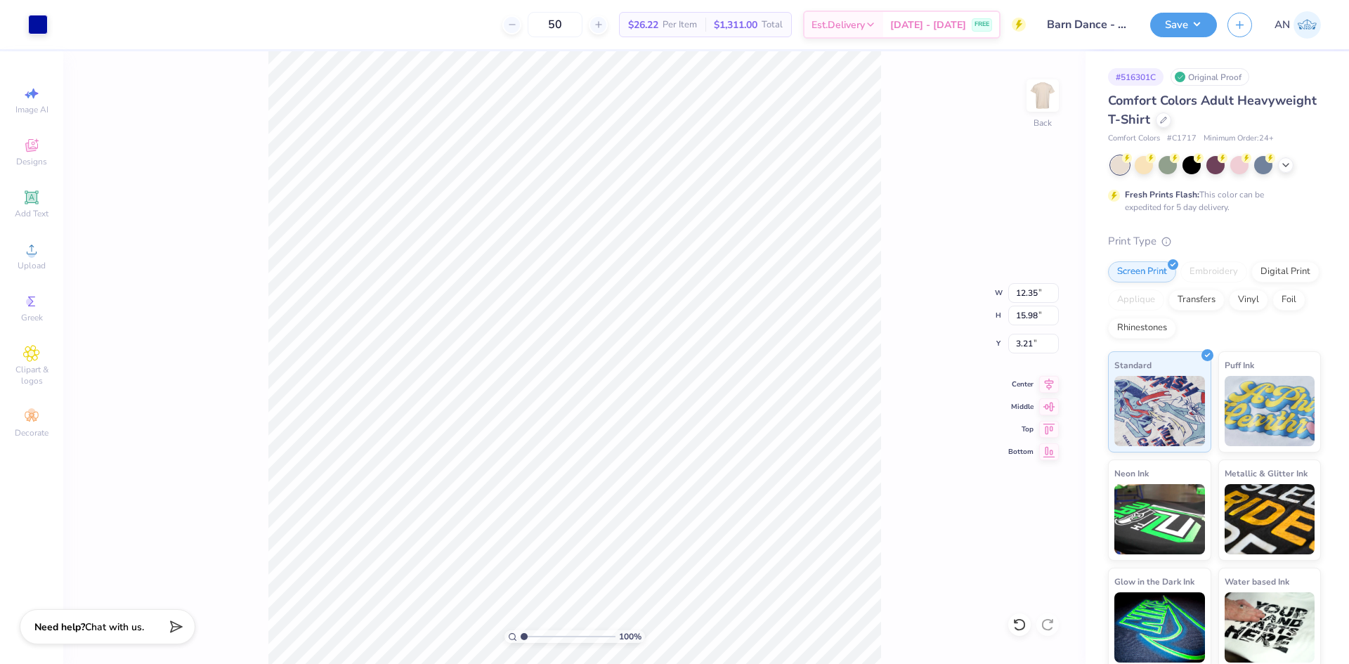
click at [906, 240] on div "100 % Back W 12.35 12.35 " H 15.98 15.98 " Y 3.21 3.21 " Center Middle Top Bott…" at bounding box center [574, 357] width 1022 height 613
click at [1197, 25] on button "Save" at bounding box center [1183, 23] width 67 height 25
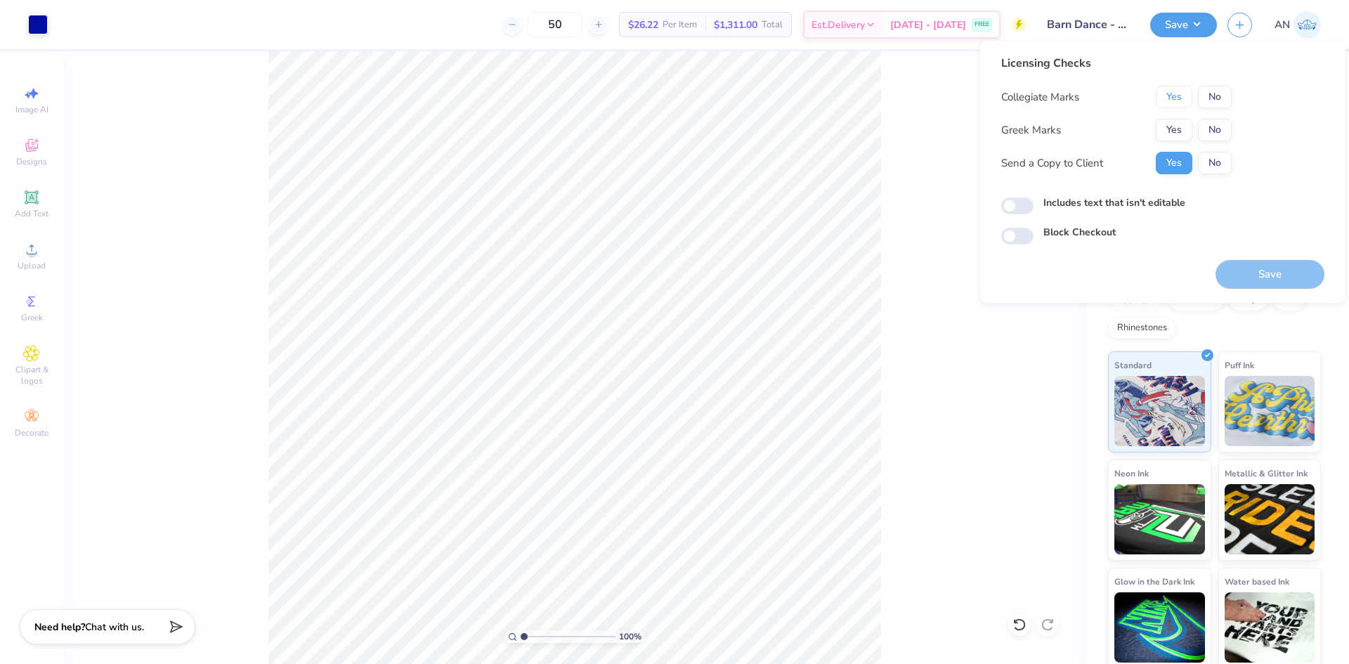
drag, startPoint x: 1186, startPoint y: 103, endPoint x: 1187, endPoint y: 112, distance: 9.9
click at [1186, 102] on button "Yes" at bounding box center [1174, 97] width 37 height 22
click at [1187, 122] on button "Yes" at bounding box center [1174, 130] width 37 height 22
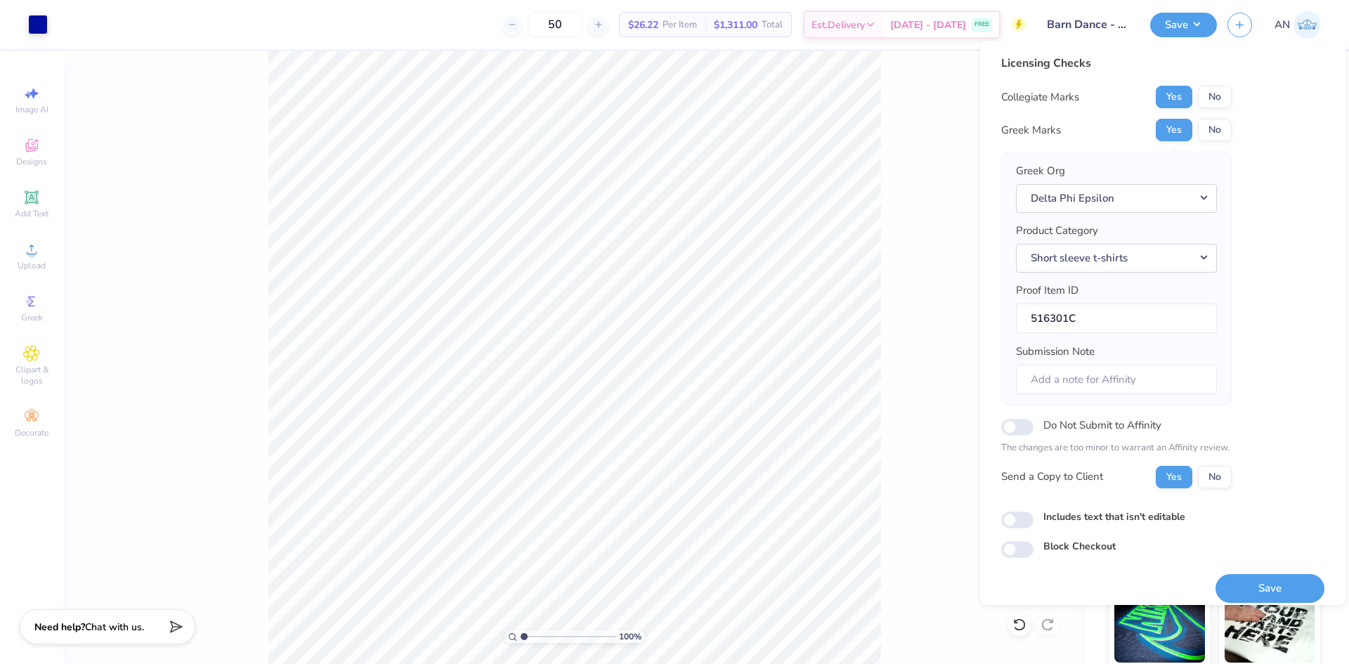
click at [1042, 521] on div "Includes text that isn't editable" at bounding box center [1162, 517] width 323 height 16
click at [1020, 525] on input "Includes text that isn't editable" at bounding box center [1017, 519] width 32 height 17
checkbox input "true"
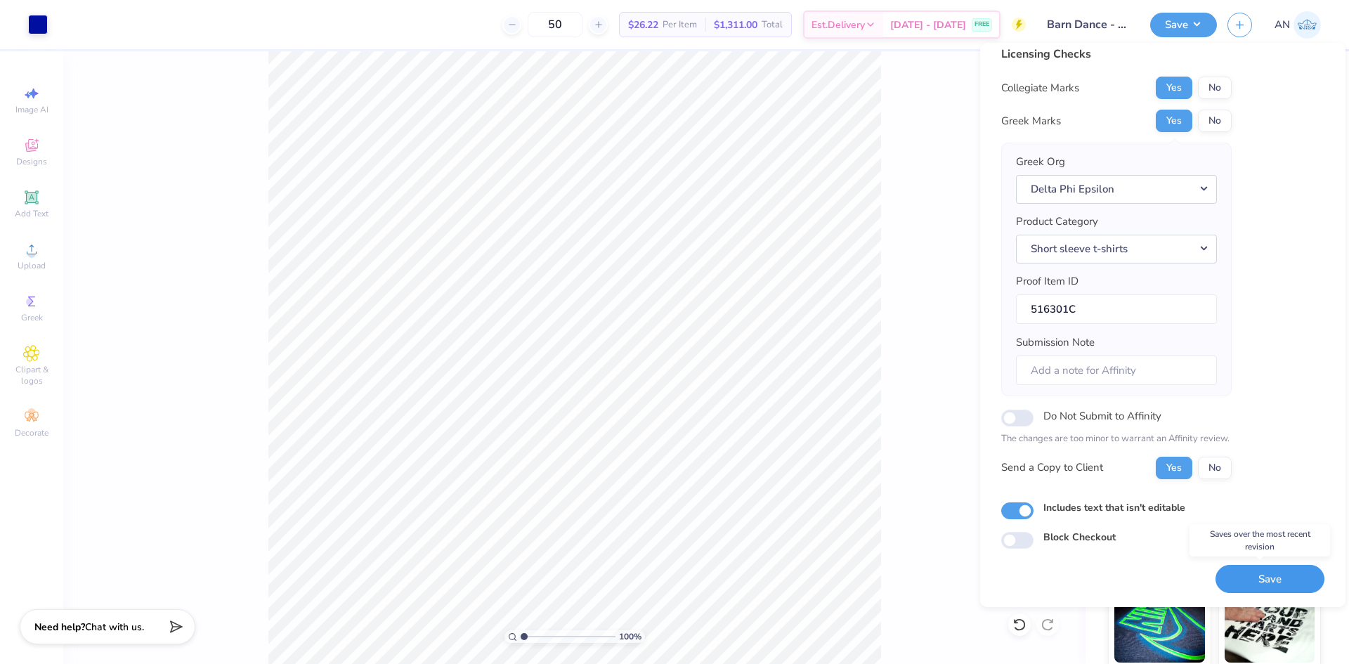
click at [1243, 572] on button "Save" at bounding box center [1269, 579] width 109 height 29
